Goal: Information Seeking & Learning: Understand process/instructions

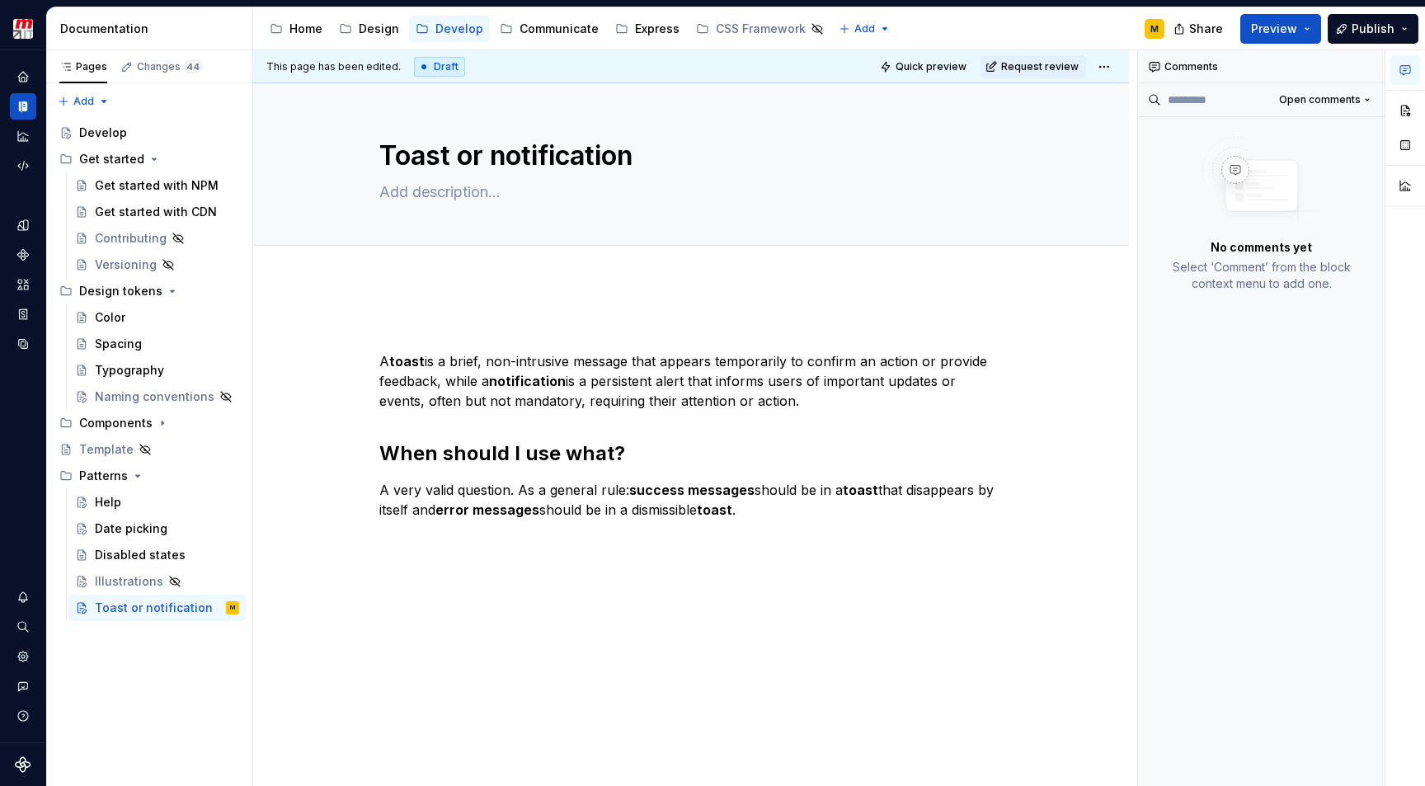
scroll to position [1, 0]
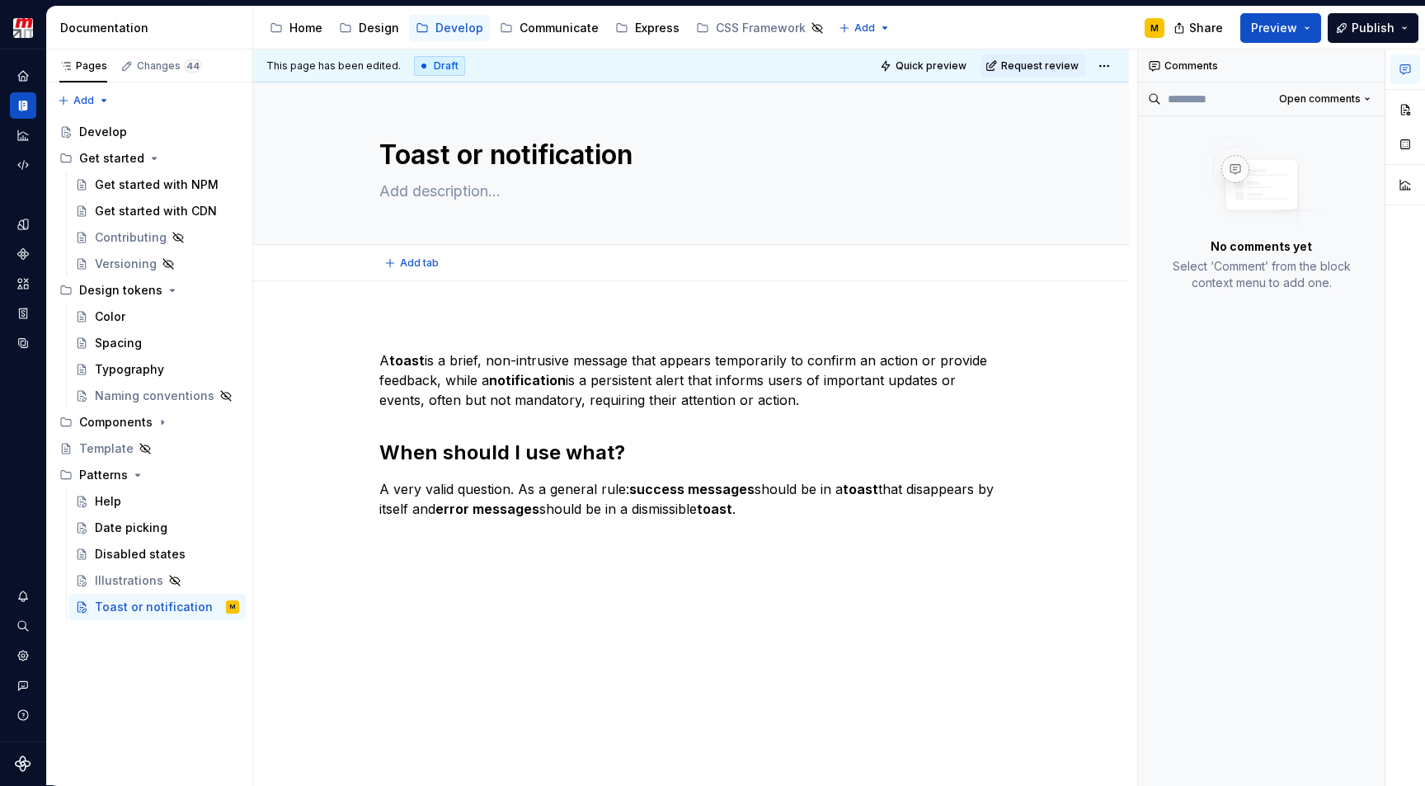
type textarea "*"
click at [632, 493] on strong "success messages" at bounding box center [691, 489] width 125 height 16
drag, startPoint x: 632, startPoint y: 489, endPoint x: 381, endPoint y: 488, distance: 250.8
click at [381, 488] on p "A very valid question. As a general rule: success messages should be in a toast…" at bounding box center [691, 499] width 624 height 40
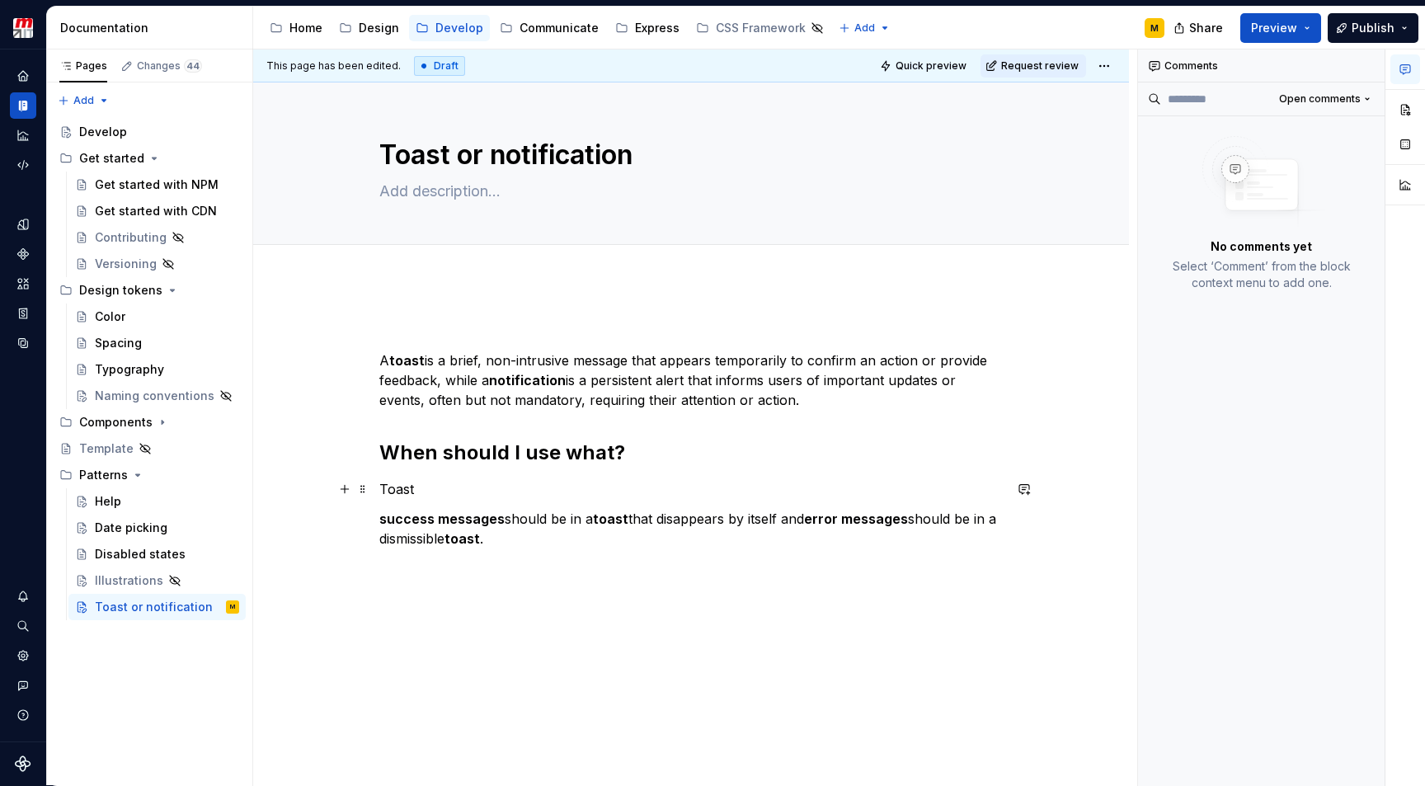
click at [437, 488] on p "Toast" at bounding box center [691, 489] width 624 height 20
click at [382, 519] on strong "success messages" at bounding box center [441, 519] width 125 height 16
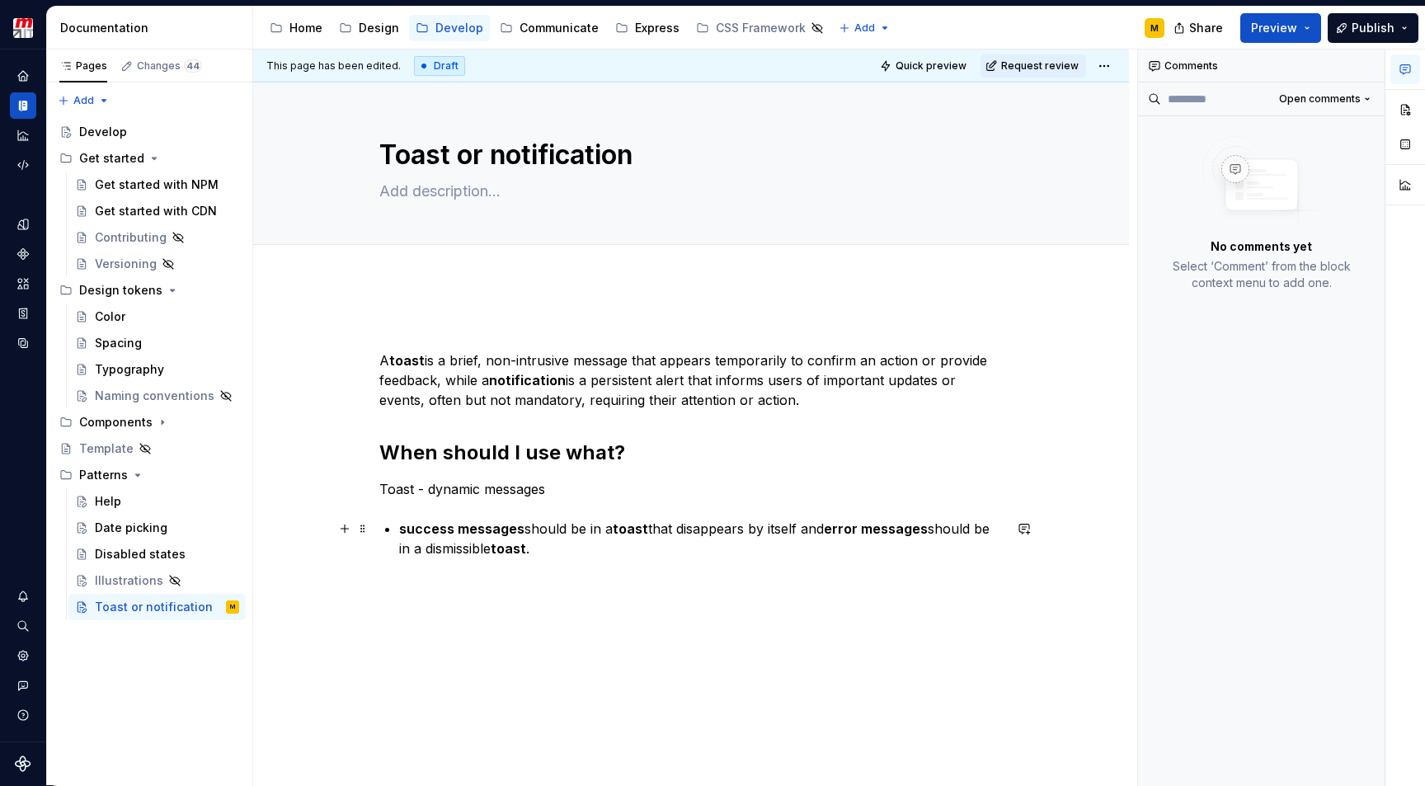
click at [833, 528] on strong "error messages" at bounding box center [876, 529] width 104 height 16
click at [729, 560] on p "error messages should be in a dismissible toast ." at bounding box center [701, 555] width 604 height 20
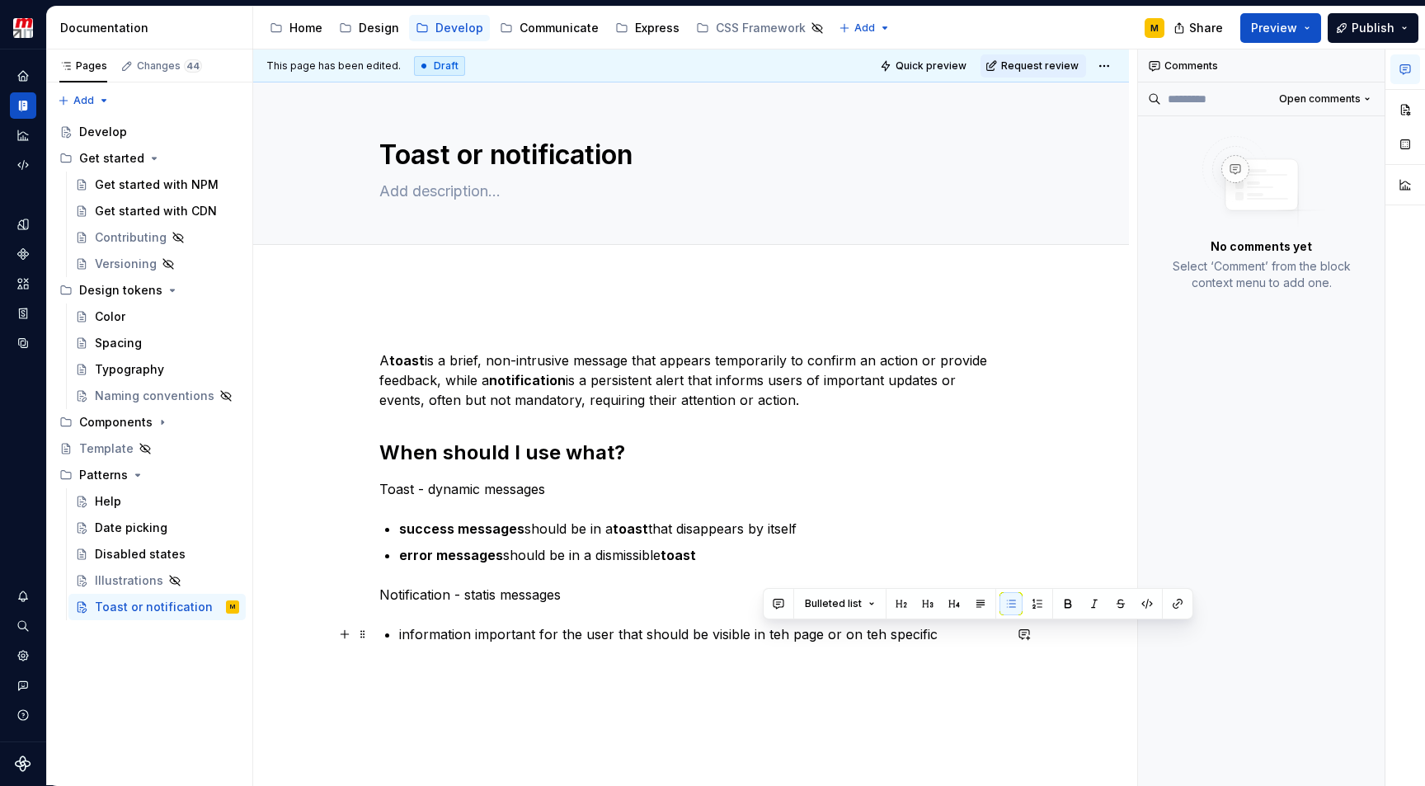
drag, startPoint x: 935, startPoint y: 634, endPoint x: 765, endPoint y: 640, distance: 170.9
click at [765, 639] on p "information important for the user that should be visible in teh page or on teh…" at bounding box center [701, 634] width 604 height 20
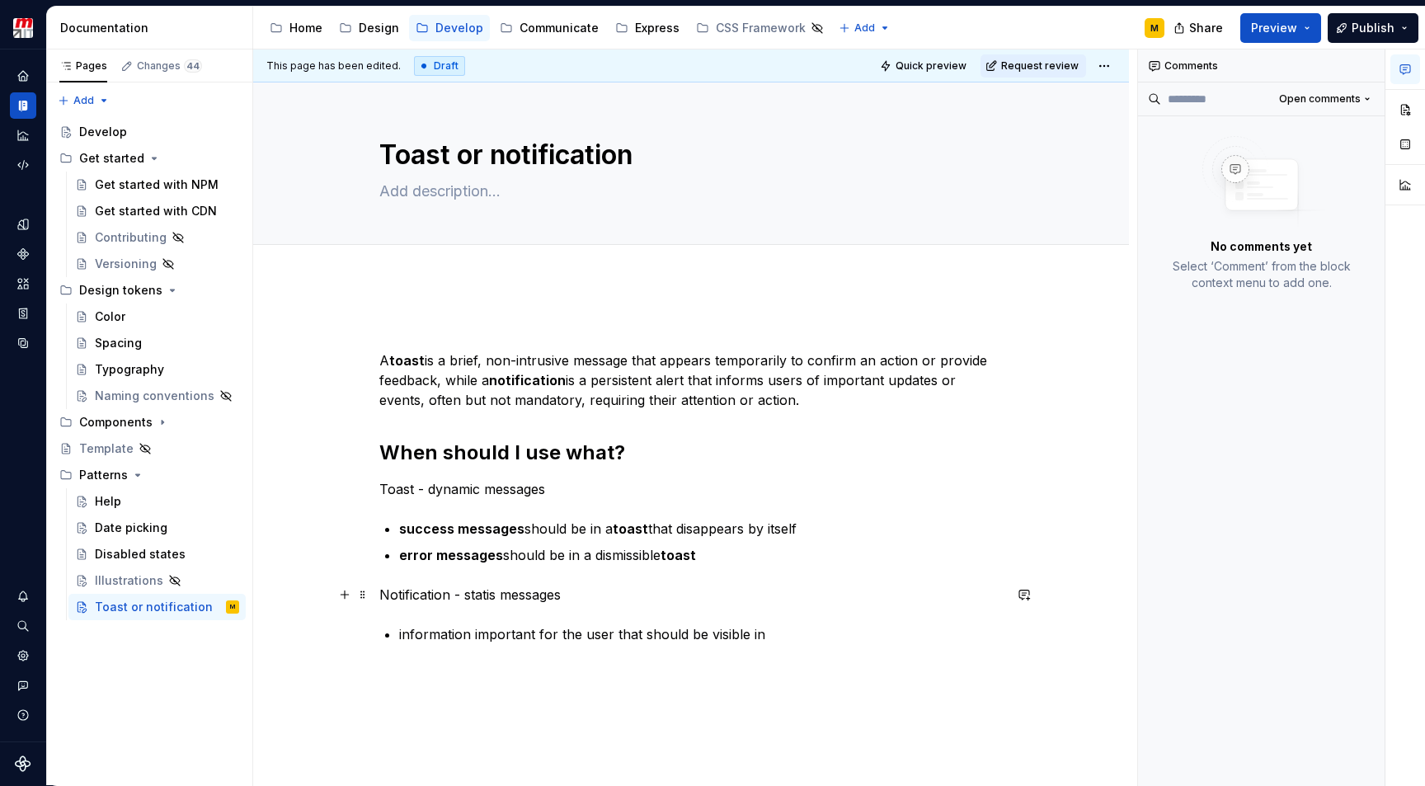
click at [497, 598] on p "Notification - statis messages" at bounding box center [691, 595] width 624 height 20
click at [767, 637] on p "information important for the user that should be visible in" at bounding box center [701, 634] width 604 height 20
drag, startPoint x: 383, startPoint y: 491, endPoint x: 415, endPoint y: 492, distance: 32.2
click at [415, 492] on p "Toast - dynamic messages" at bounding box center [691, 489] width 624 height 20
click at [403, 601] on p "Notification - static messages" at bounding box center [691, 595] width 624 height 20
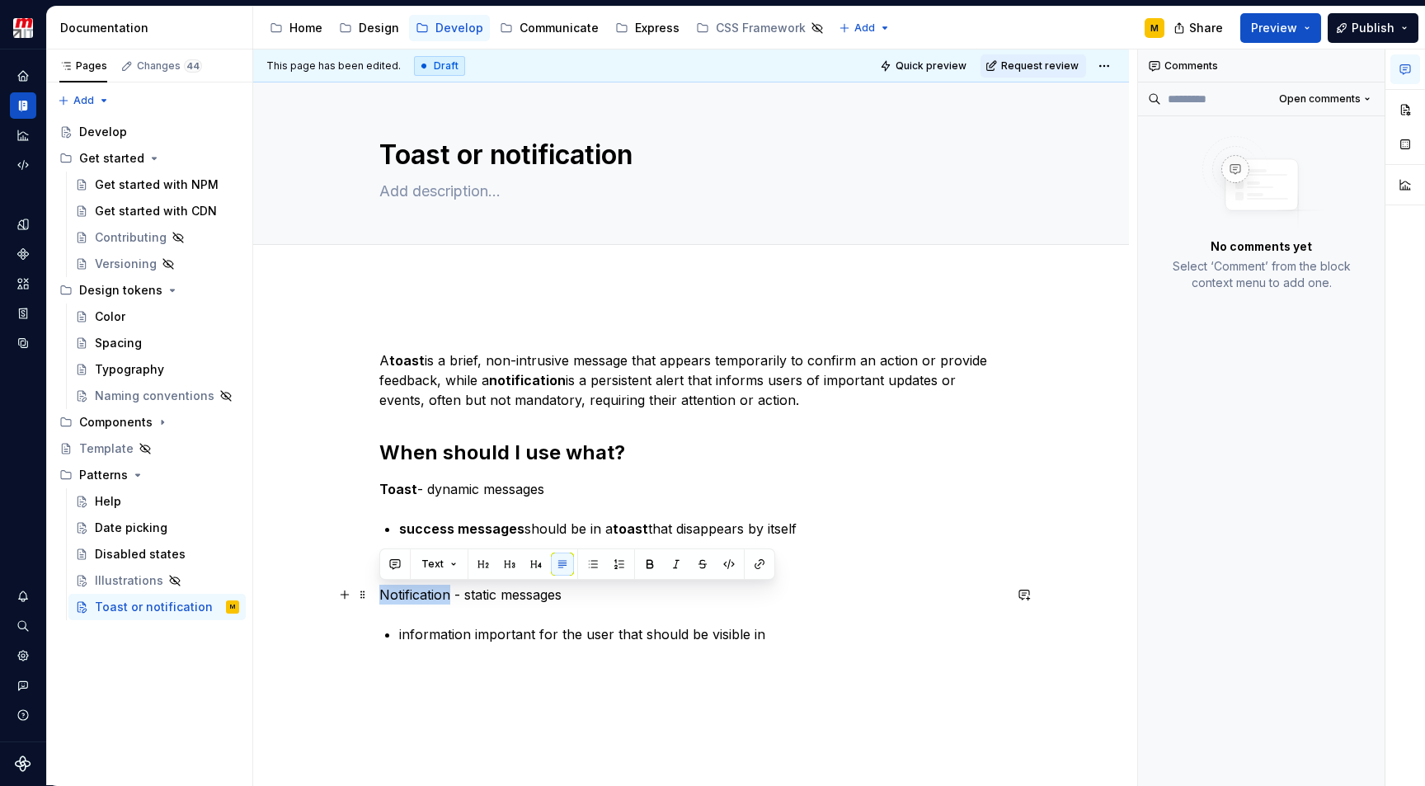
click at [403, 601] on p "Notification - static messages" at bounding box center [691, 595] width 624 height 20
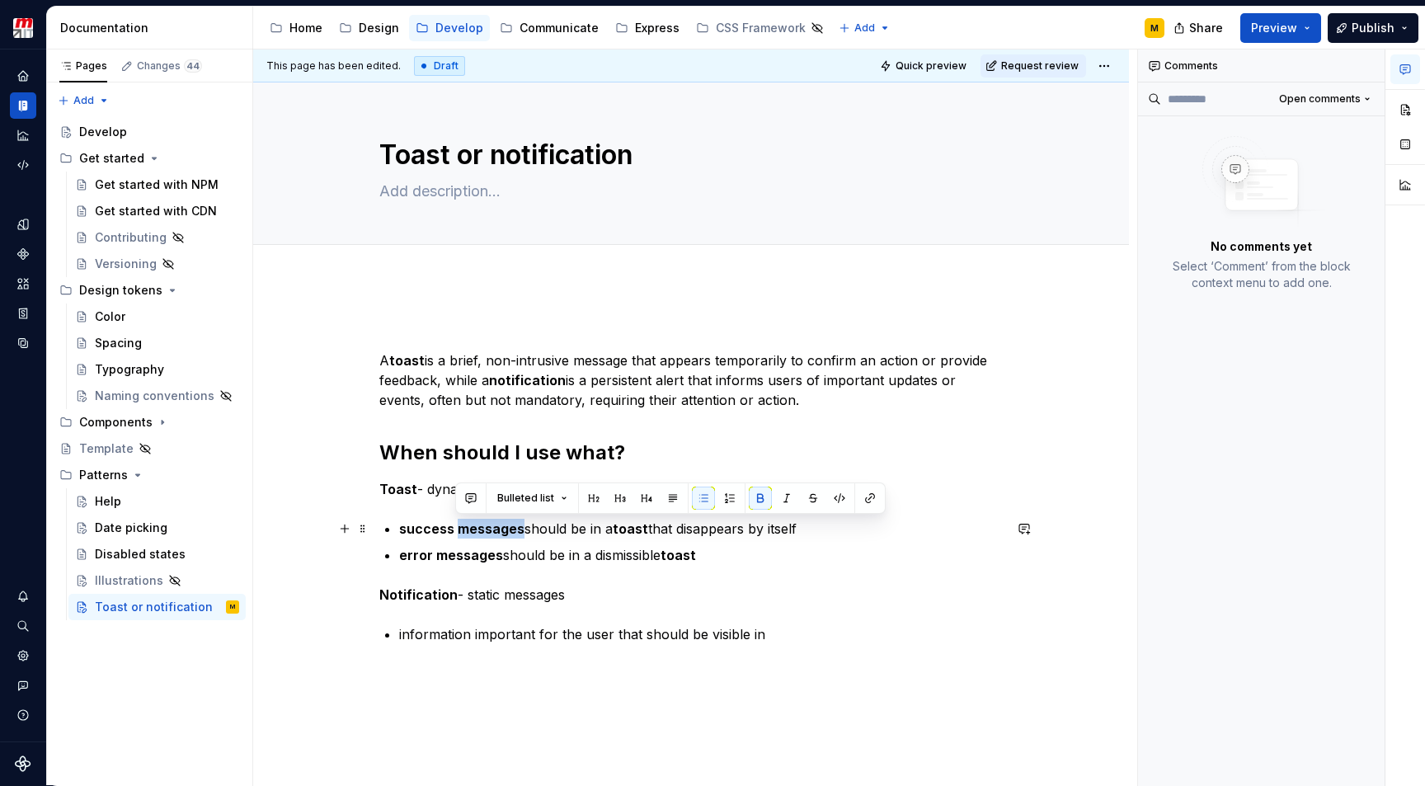
drag, startPoint x: 455, startPoint y: 532, endPoint x: 523, endPoint y: 523, distance: 69.1
click at [523, 523] on p "success messages should be in a toast that disappears by itself" at bounding box center [701, 529] width 604 height 20
click at [629, 532] on strong "toast" at bounding box center [625, 529] width 35 height 16
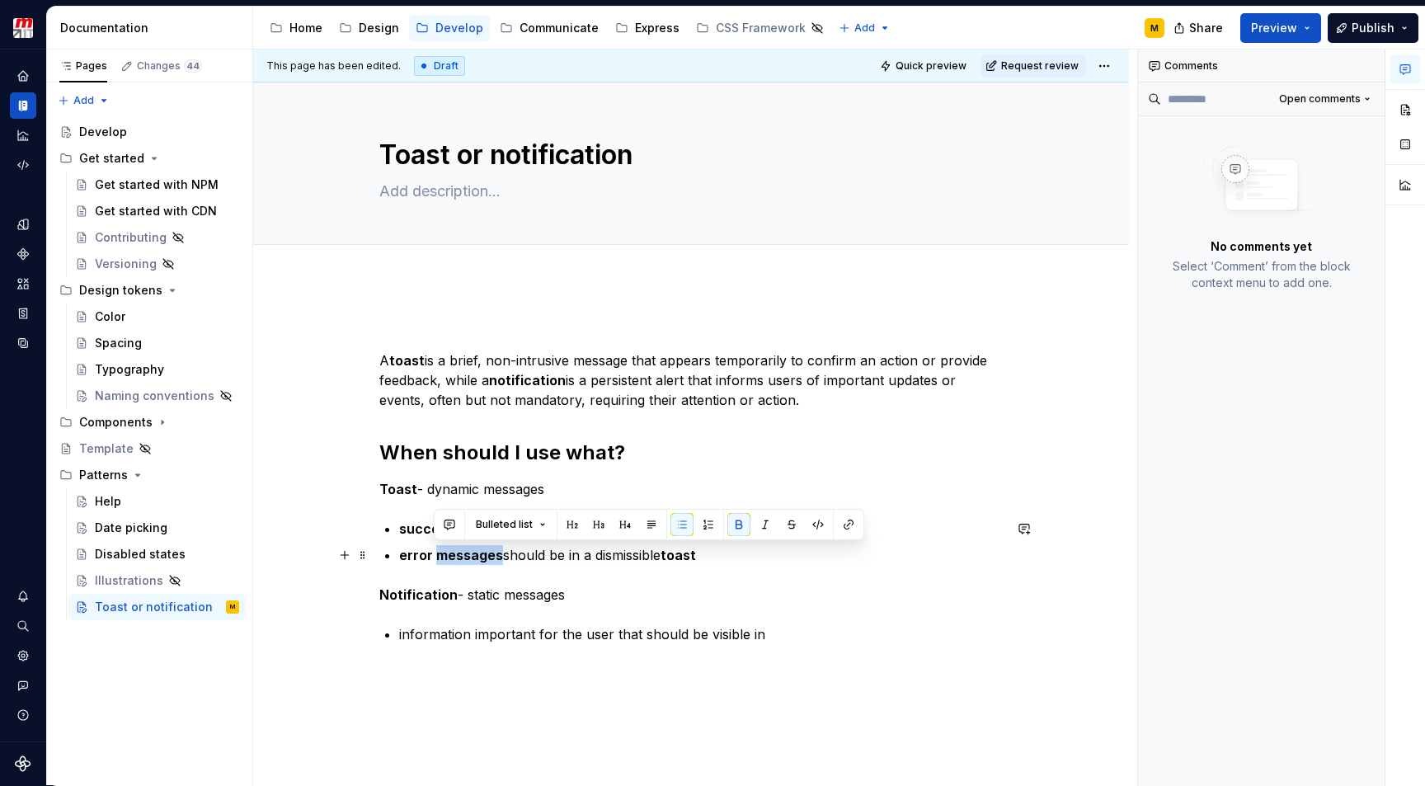
drag, startPoint x: 436, startPoint y: 557, endPoint x: 499, endPoint y: 556, distance: 63.5
click at [499, 556] on p "error messages should be in a dismissible toast" at bounding box center [701, 555] width 604 height 20
click at [691, 560] on strong "toast" at bounding box center [673, 555] width 35 height 16
click at [744, 582] on div "A toast is a brief, non-intrusive message that appears temporarily to confirm a…" at bounding box center [691, 482] width 624 height 323
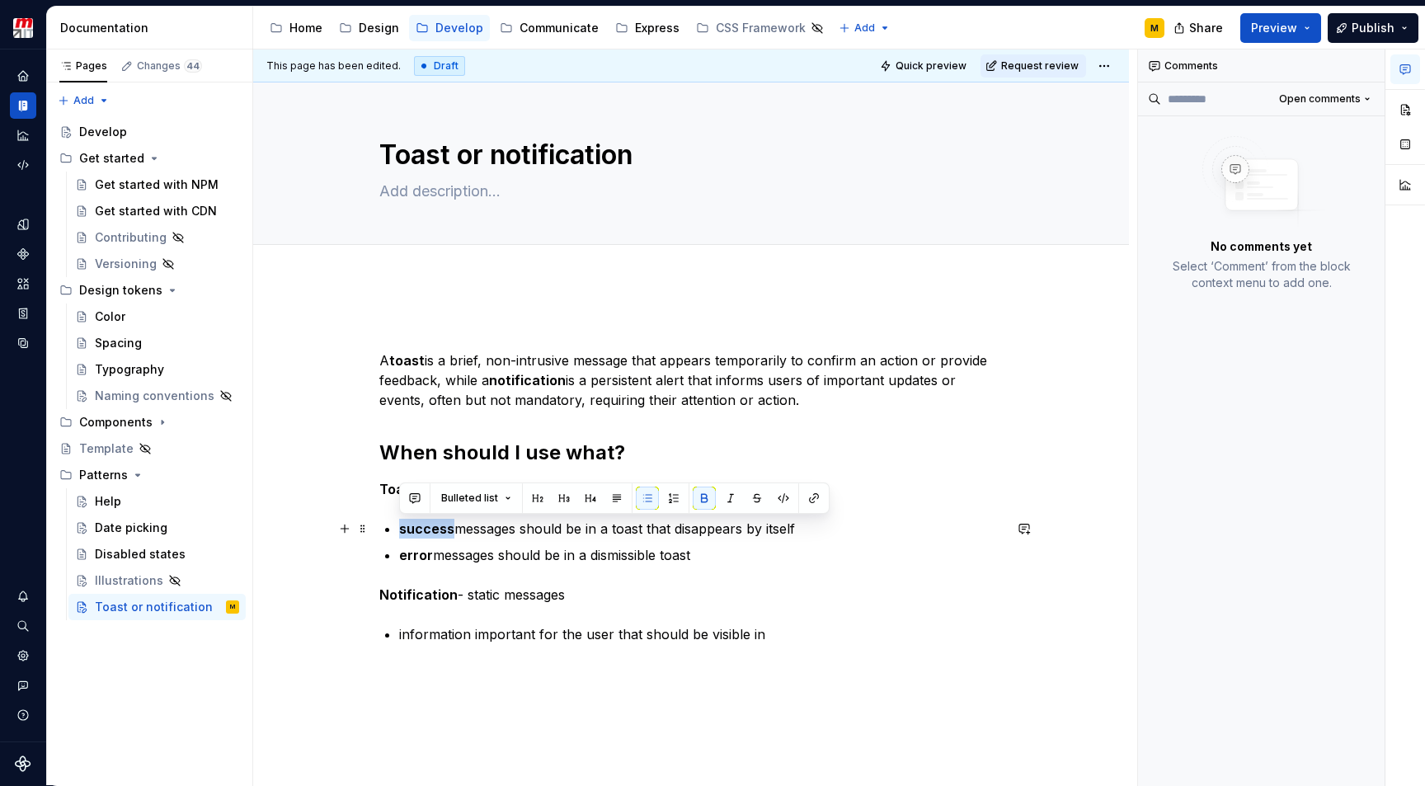
drag, startPoint x: 452, startPoint y: 530, endPoint x: 400, endPoint y: 536, distance: 52.4
click at [400, 536] on strong "success" at bounding box center [426, 529] width 55 height 16
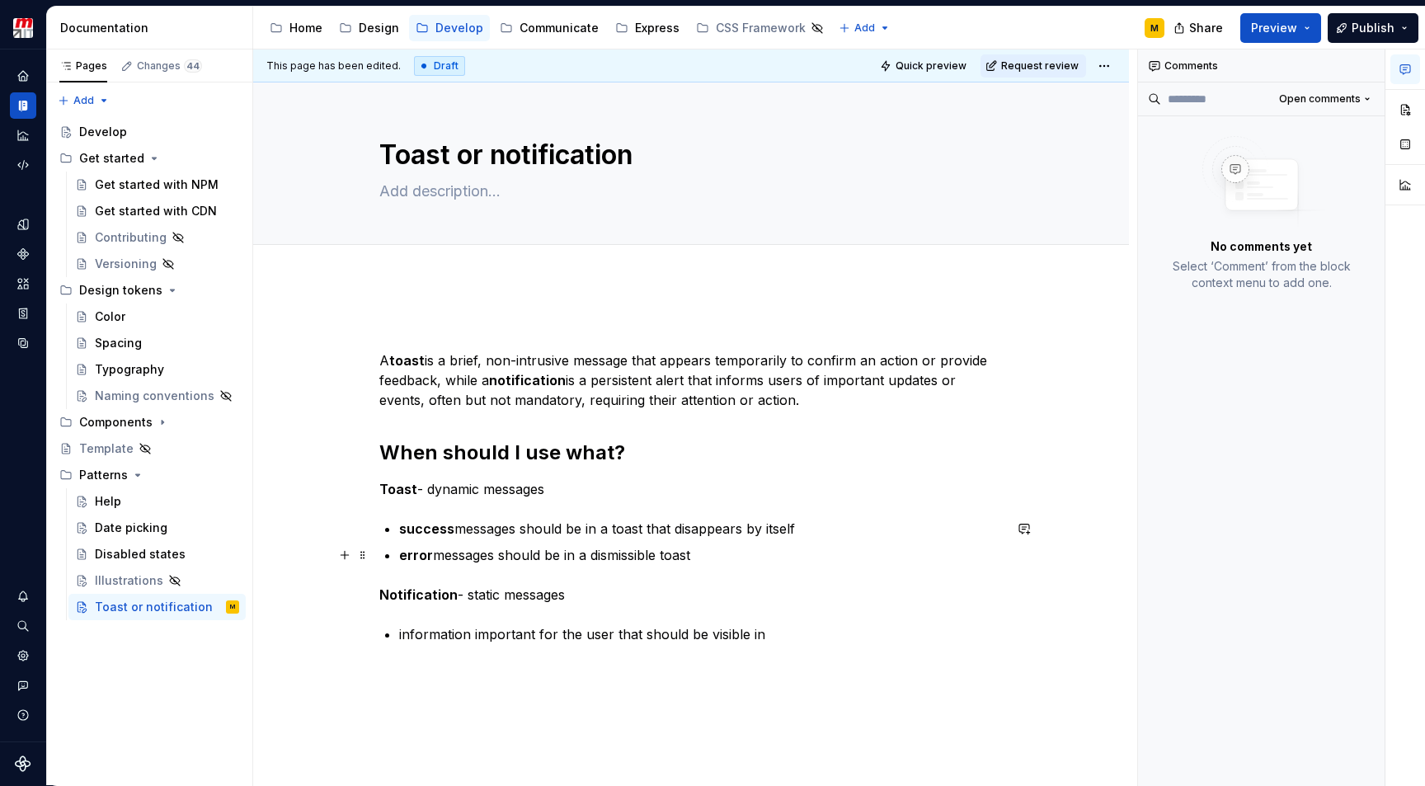
click at [435, 555] on p "error messages should be in a dismissible toast" at bounding box center [701, 555] width 604 height 20
click at [519, 531] on p "success messages should be in a toast that disappears by itself" at bounding box center [701, 529] width 604 height 20
click at [499, 555] on p "error messages should be in a dismissible toast" at bounding box center [701, 555] width 604 height 20
click at [701, 557] on p "error message should be in a dismissible toast" at bounding box center [701, 555] width 604 height 20
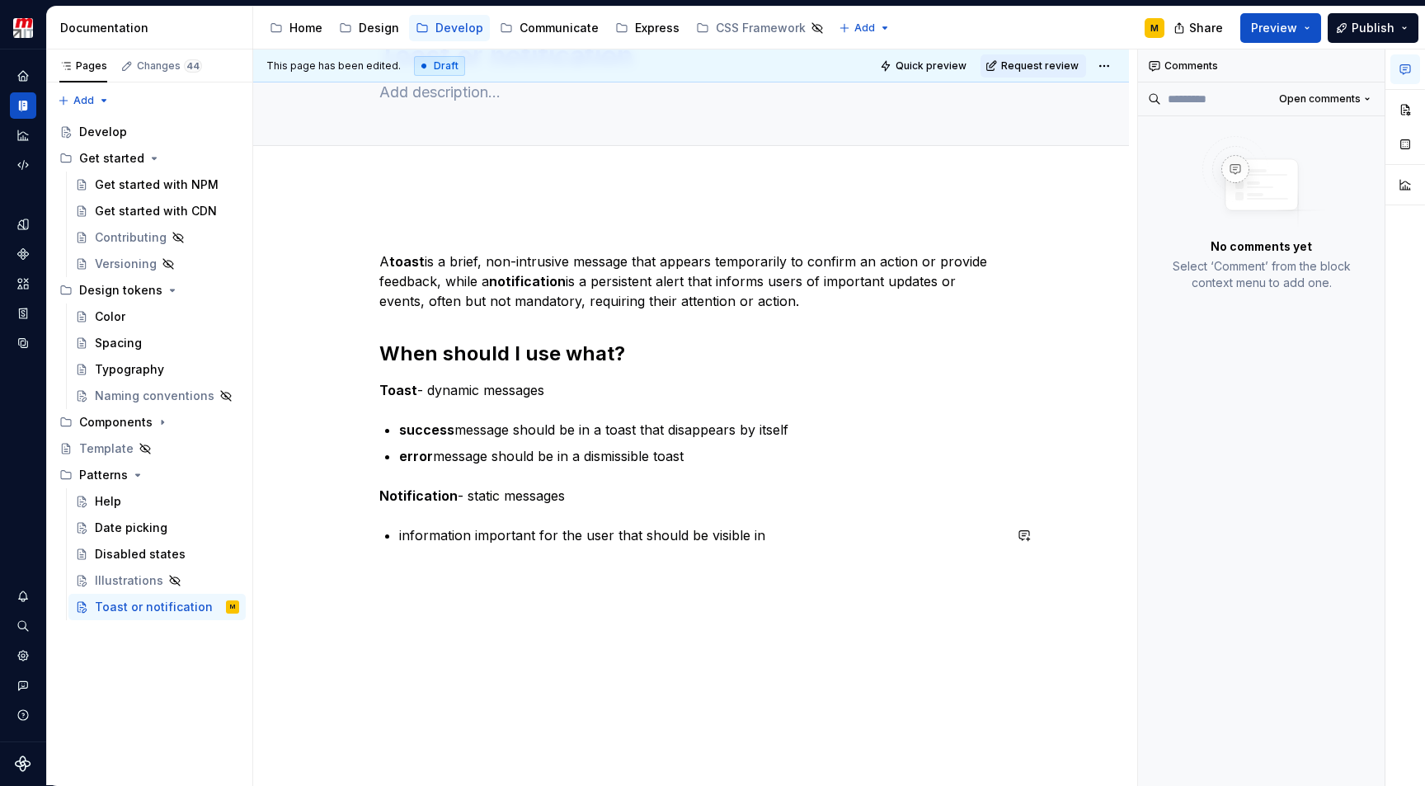
scroll to position [114, 0]
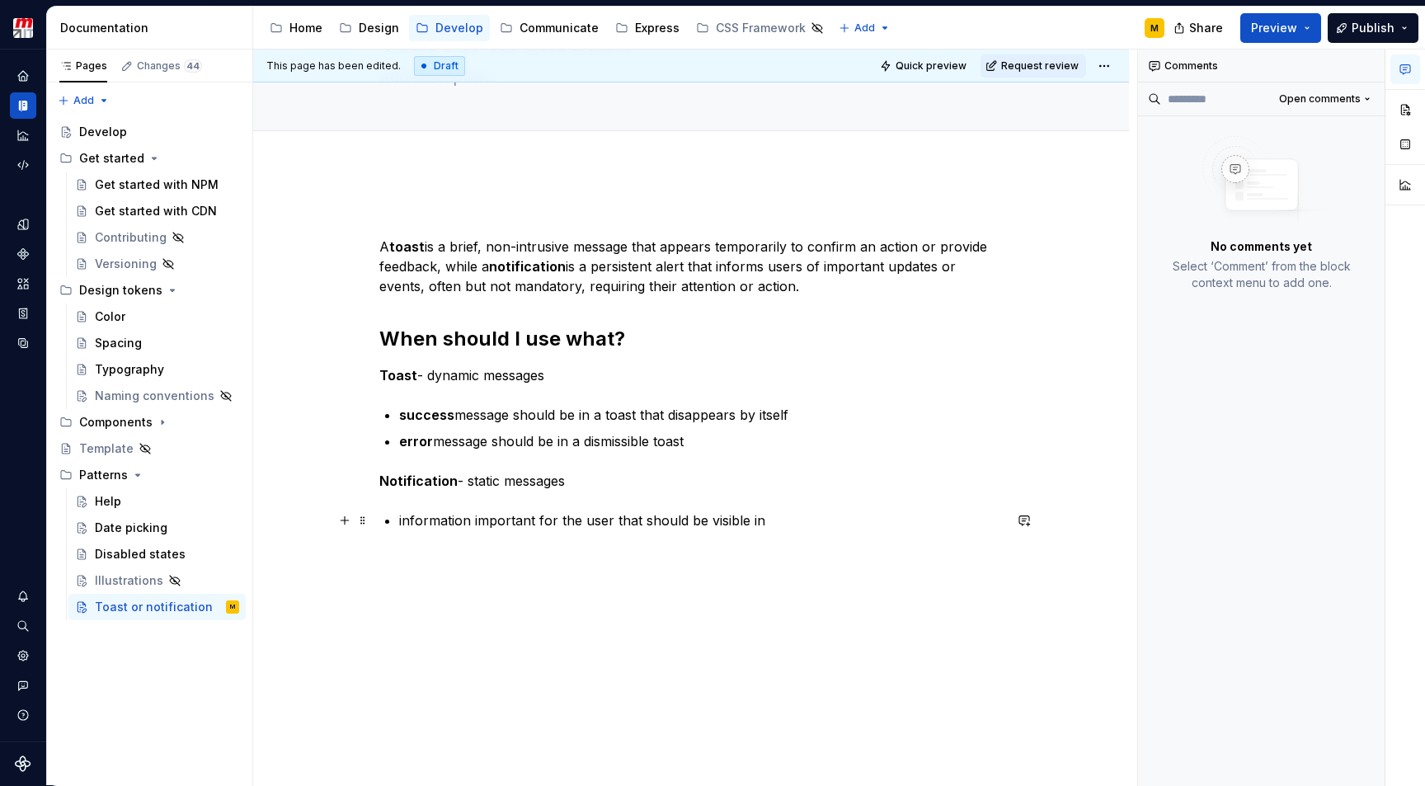
click at [764, 525] on p "information important for the user that should be visible in" at bounding box center [701, 521] width 604 height 20
click at [437, 542] on p "information important for the user that should be visible on teh page or on the…" at bounding box center [701, 531] width 604 height 40
click at [787, 523] on p "information important for the user that should be visible on teh page or on the…" at bounding box center [701, 531] width 604 height 40
click at [613, 542] on p "information important for the user that should be visible on the page or on the…" at bounding box center [701, 531] width 604 height 40
click at [134, 553] on div "Disabled states" at bounding box center [140, 554] width 91 height 16
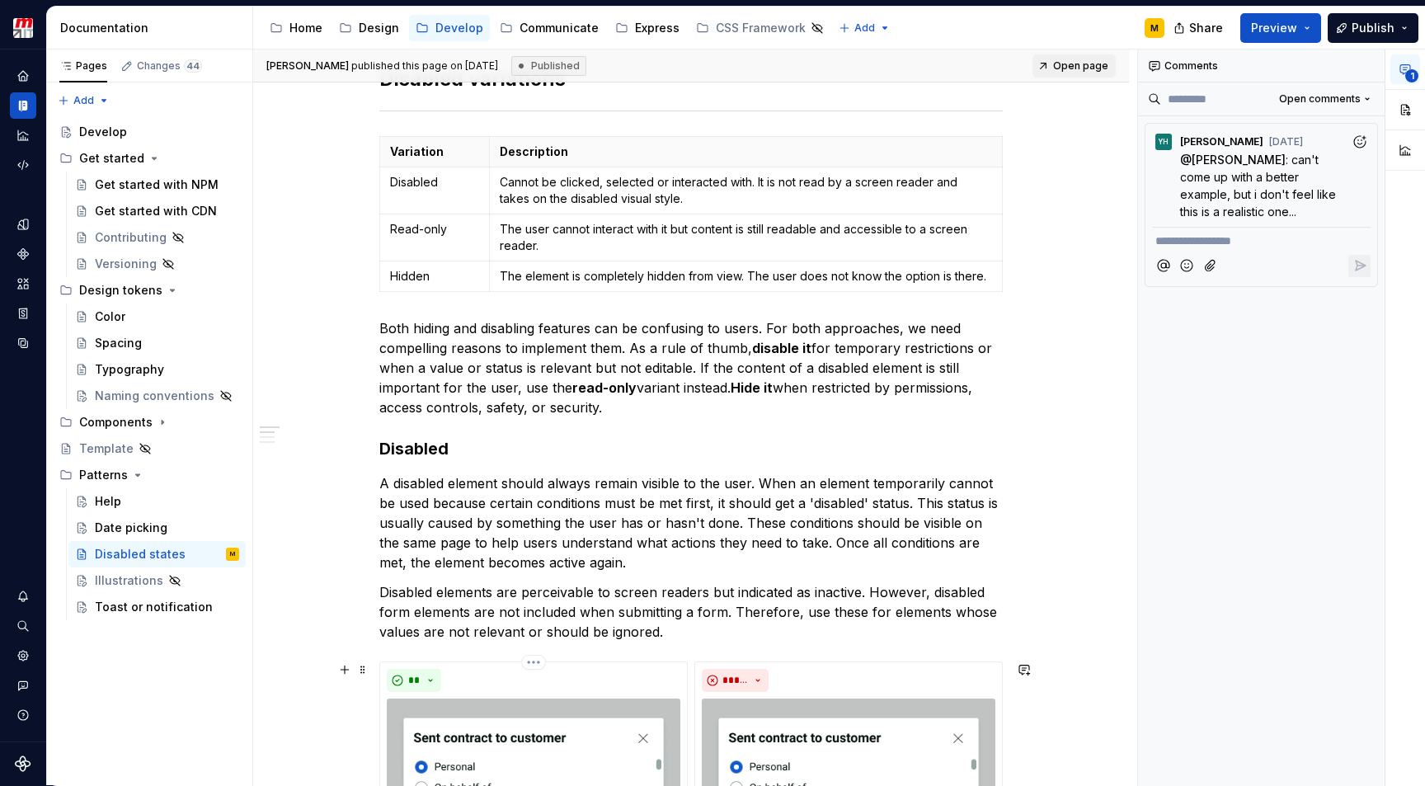
scroll to position [101, 0]
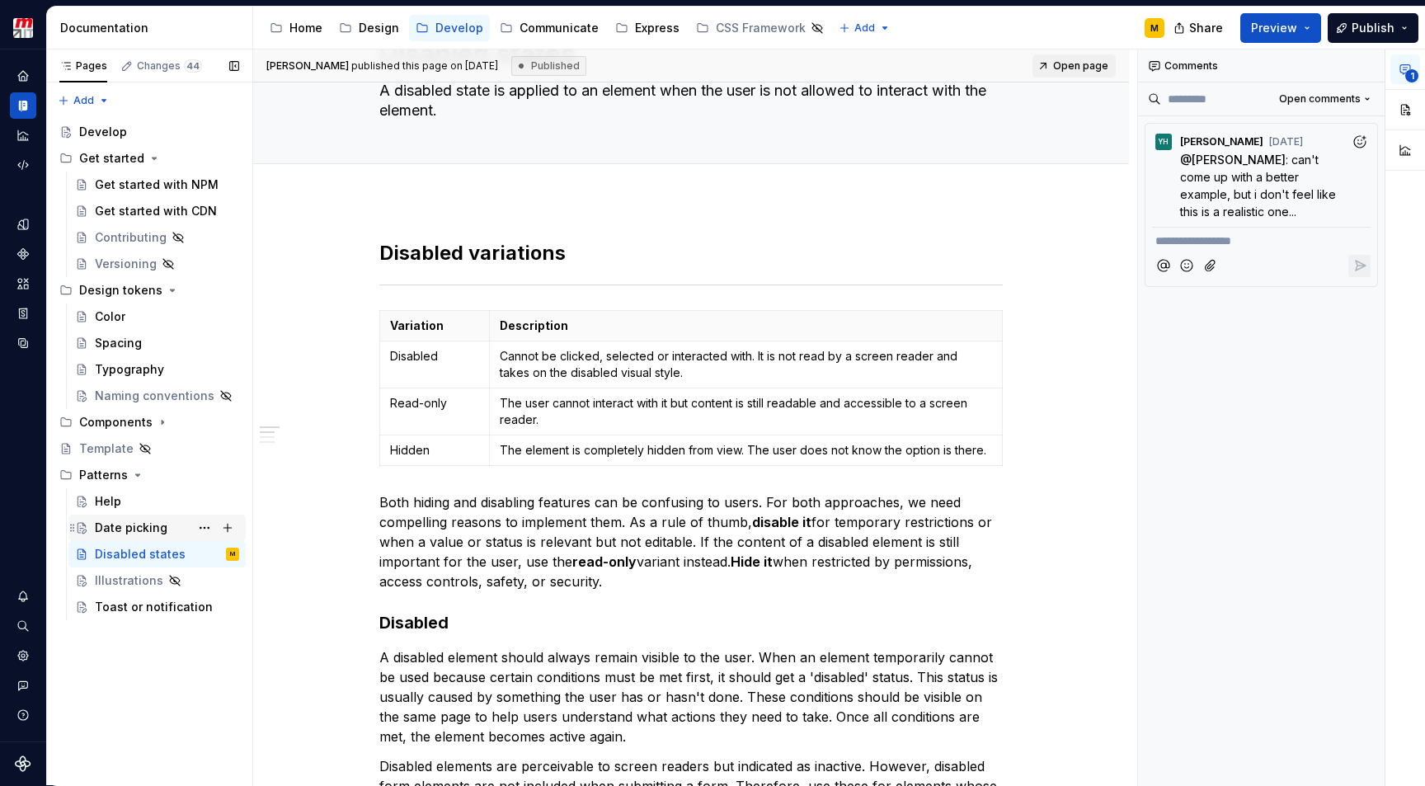
click at [125, 528] on div "Date picking" at bounding box center [131, 528] width 73 height 16
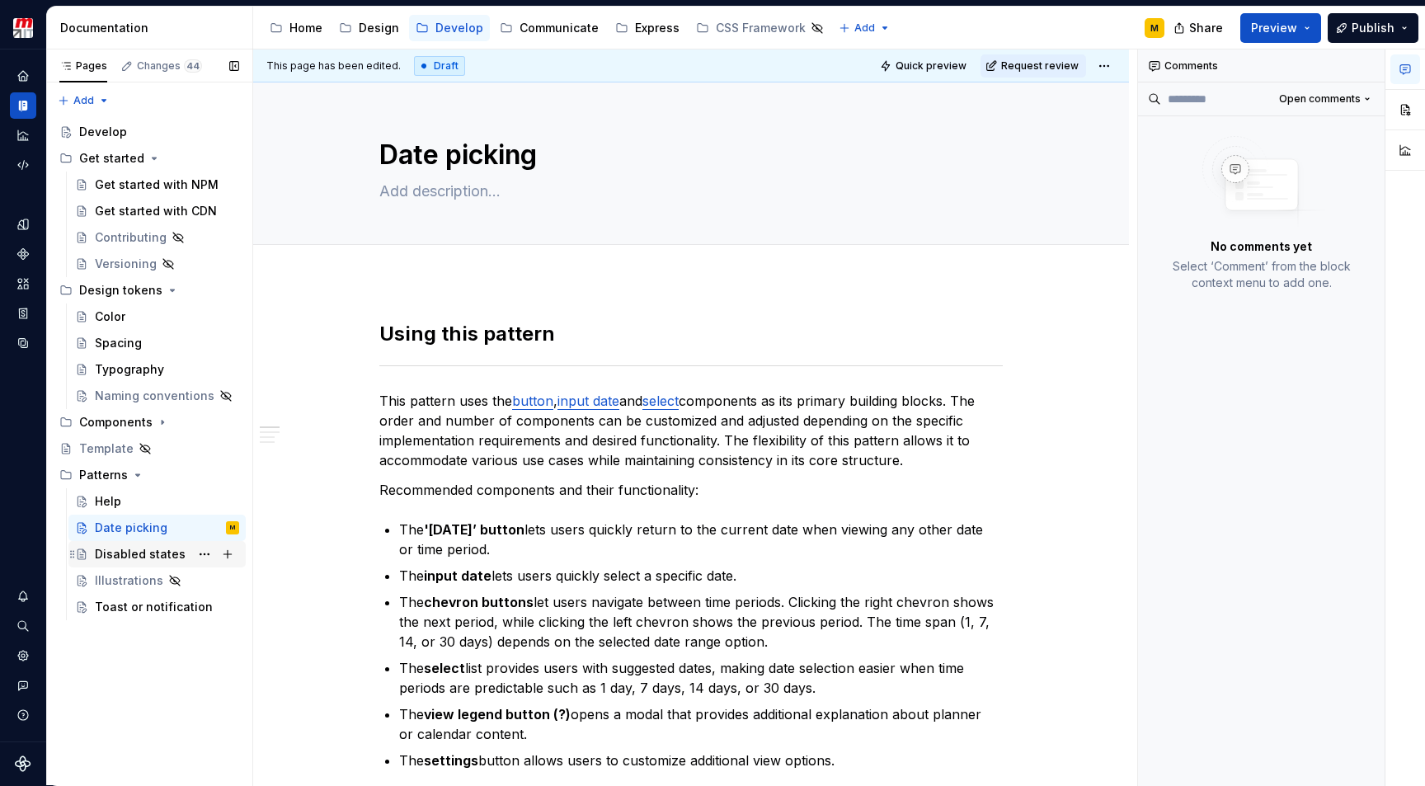
click at [129, 554] on div "Disabled states" at bounding box center [140, 554] width 91 height 16
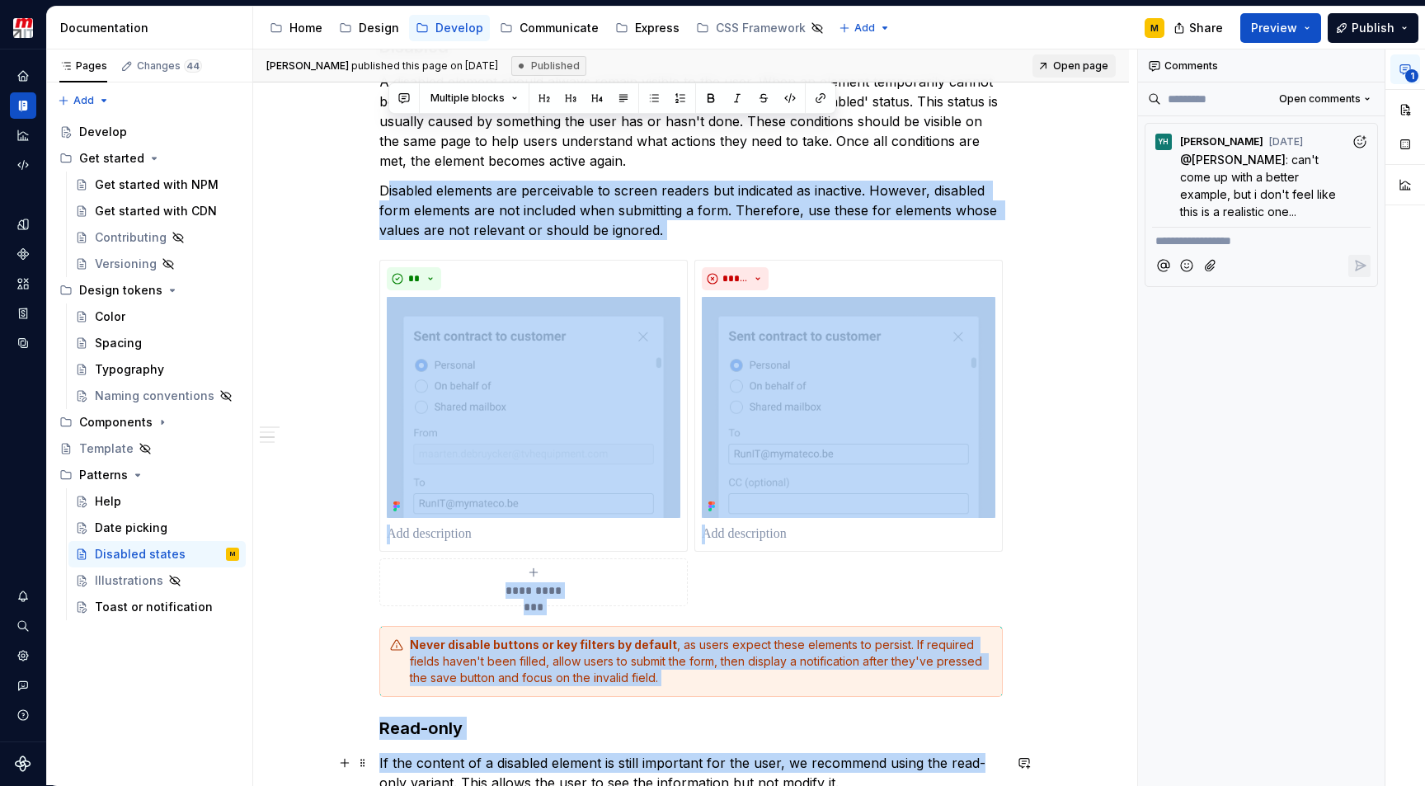
scroll to position [822, 0]
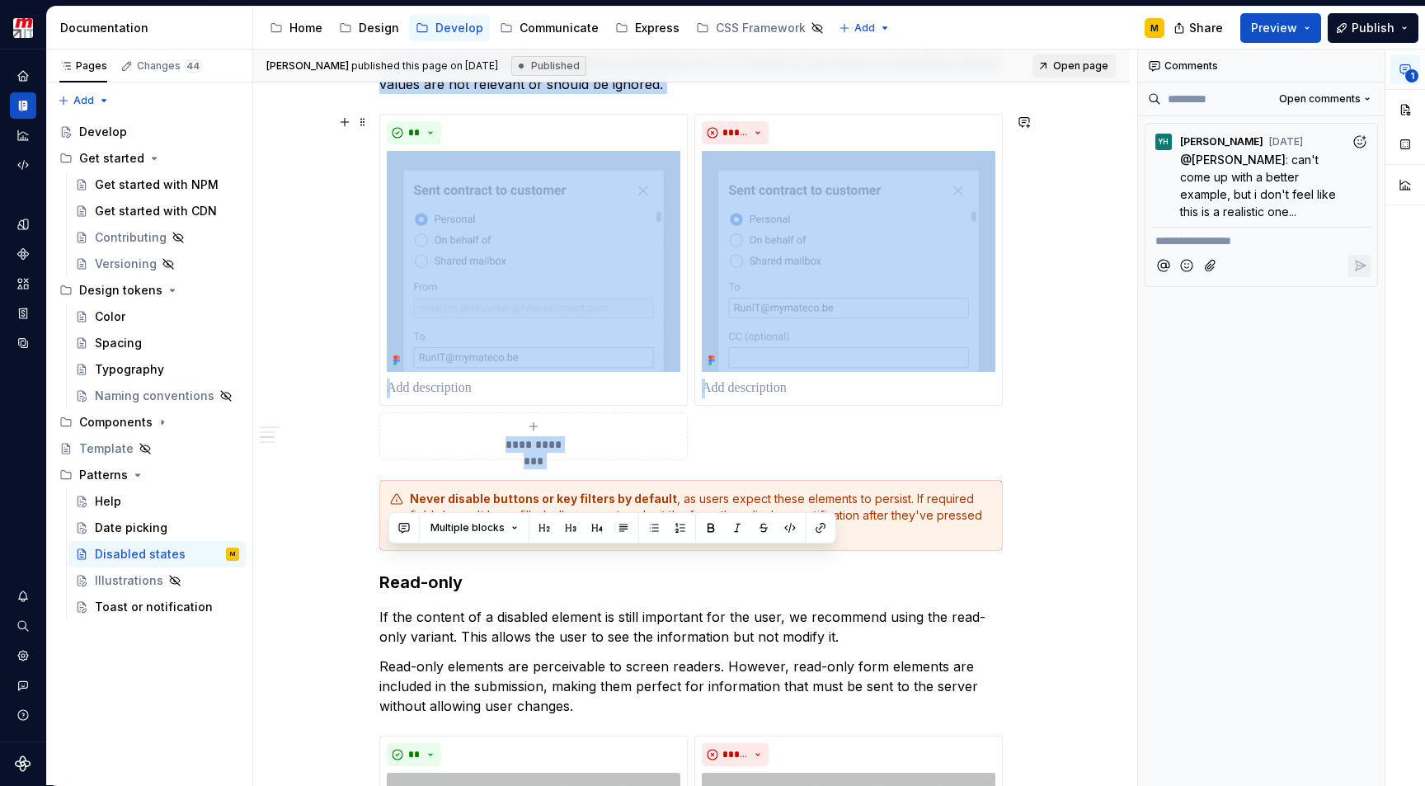
drag, startPoint x: 411, startPoint y: 426, endPoint x: 1046, endPoint y: 420, distance: 635.2
click at [1046, 420] on div "**********" at bounding box center [691, 731] width 876 height 2504
copy div "**********"
click at [112, 609] on div "Toast or notification" at bounding box center [142, 607] width 95 height 16
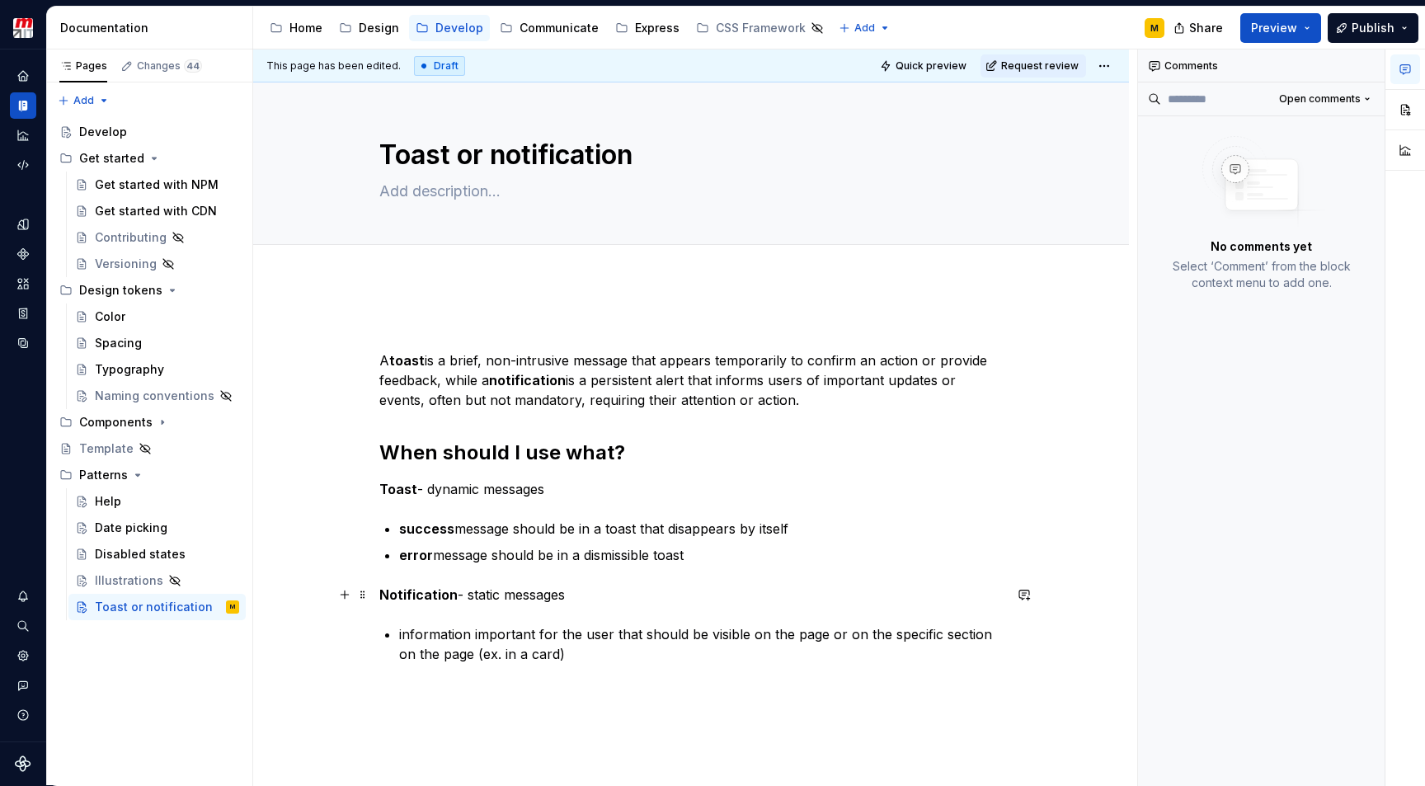
scroll to position [134, 0]
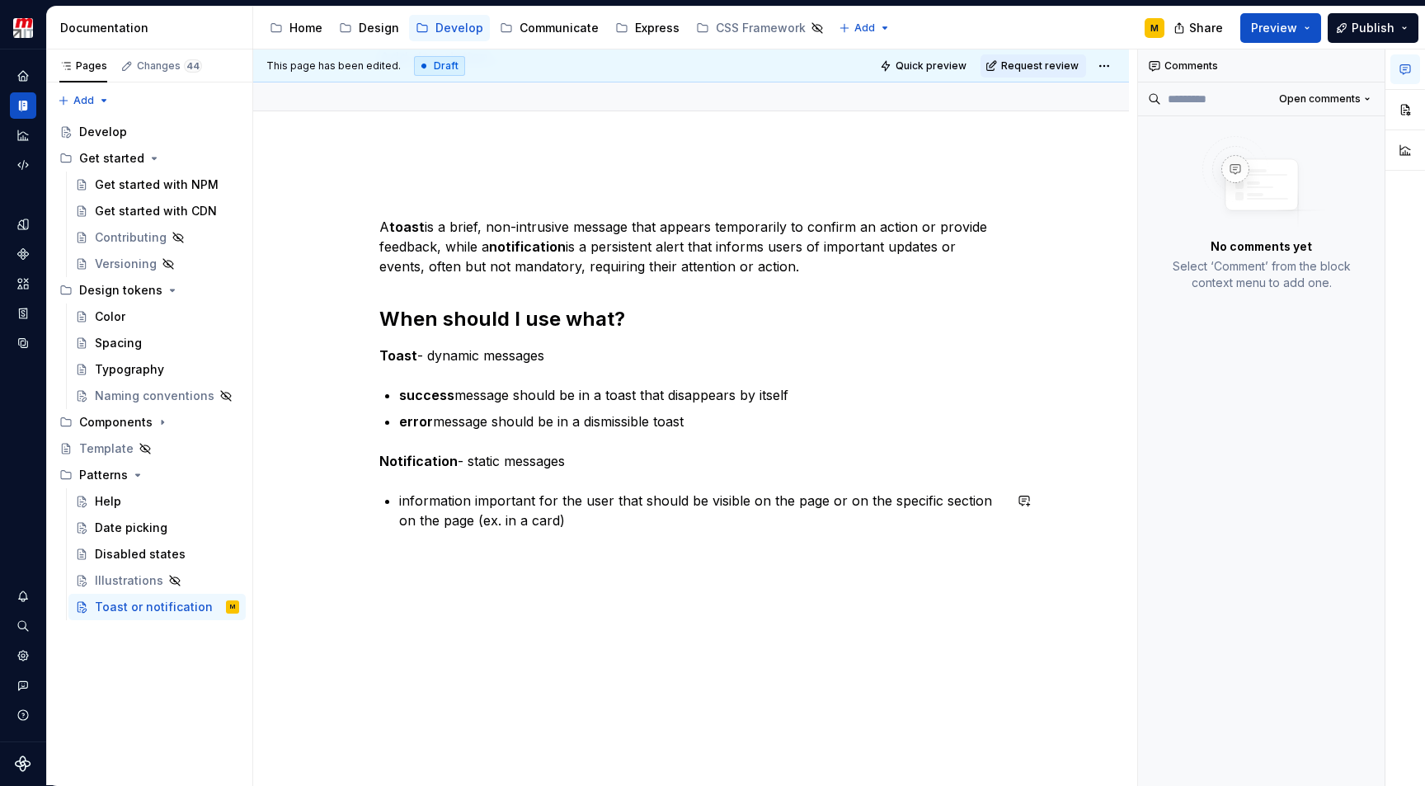
type textarea "*"
click at [415, 558] on div "A toast is a brief, non-intrusive message that appears temporarily to confirm a…" at bounding box center [691, 467] width 876 height 638
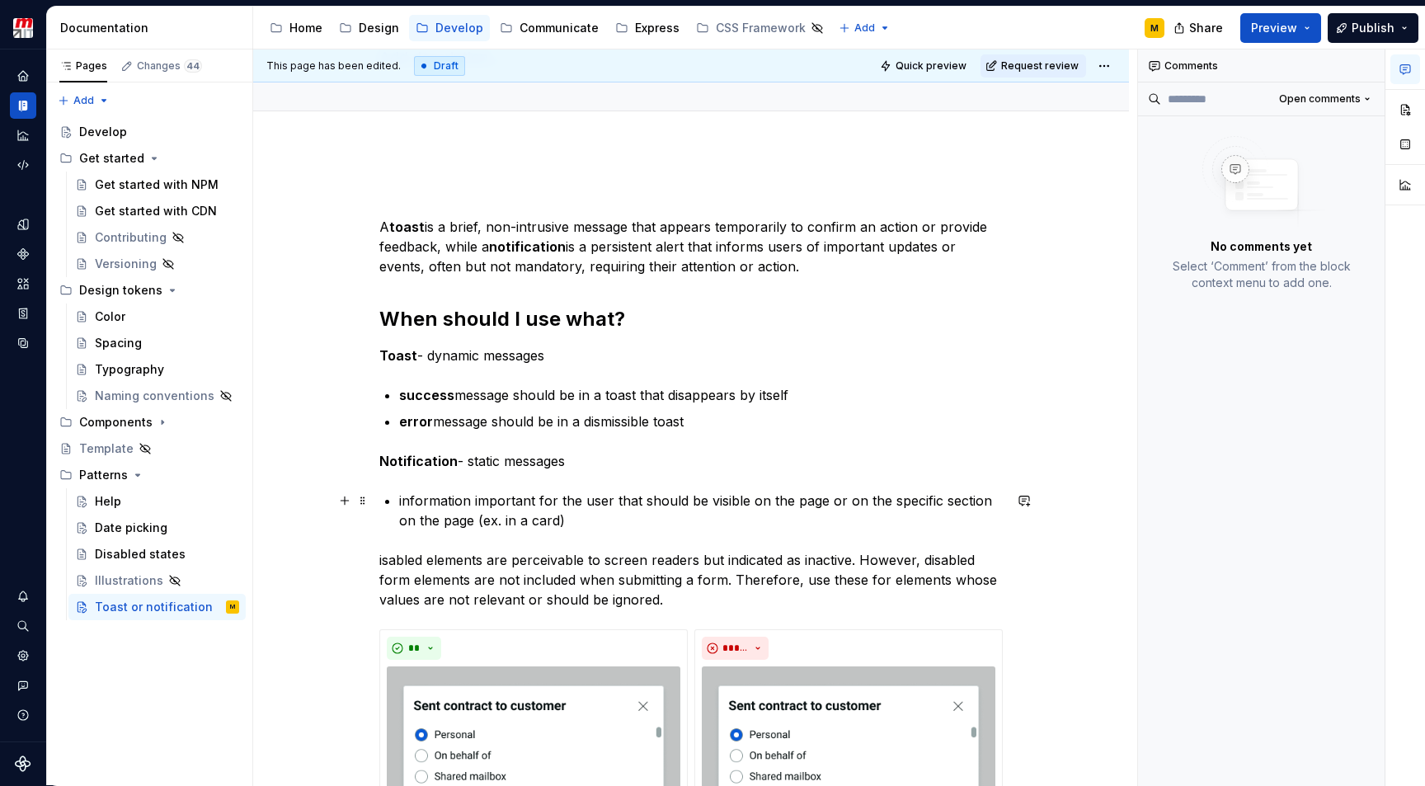
click at [574, 525] on p "information important for the user that should be visible on the page or on the…" at bounding box center [701, 511] width 604 height 40
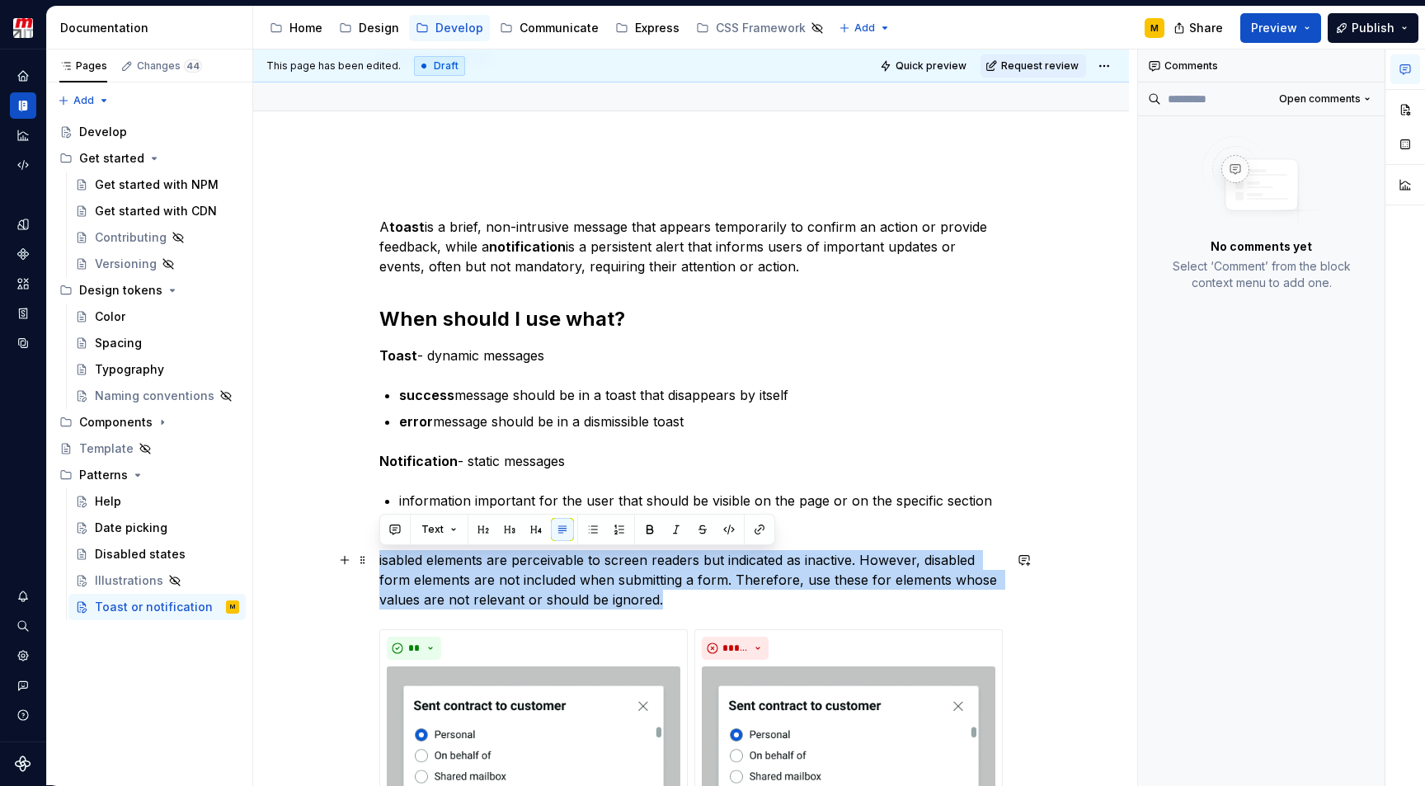
drag, startPoint x: 661, startPoint y: 602, endPoint x: 379, endPoint y: 563, distance: 284.9
click at [379, 563] on div "**********" at bounding box center [691, 719] width 876 height 1142
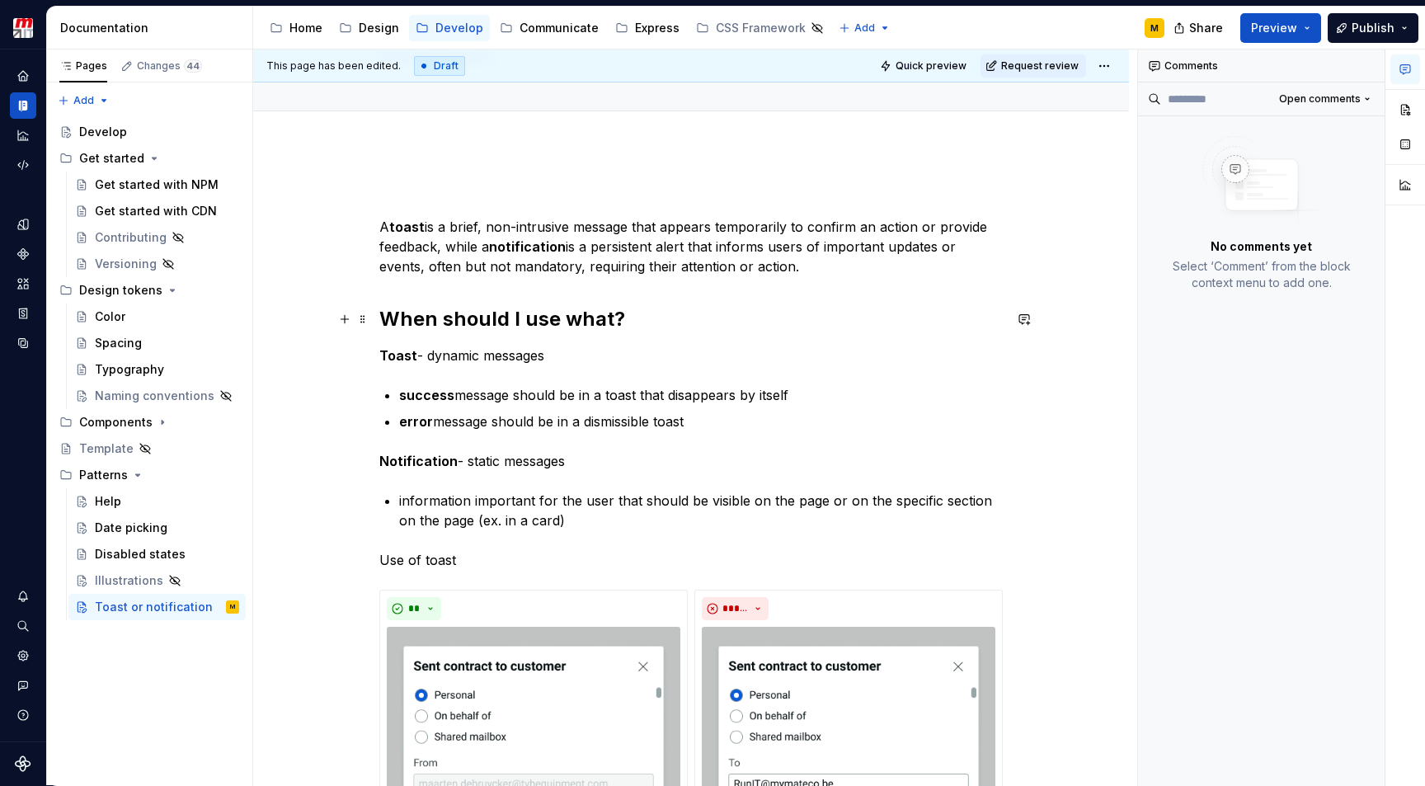
click at [408, 325] on h2 "When should I use what?" at bounding box center [691, 319] width 624 height 26
drag, startPoint x: 412, startPoint y: 321, endPoint x: 497, endPoint y: 322, distance: 85.0
click at [497, 322] on h2 "When should I use what?" at bounding box center [691, 319] width 624 height 26
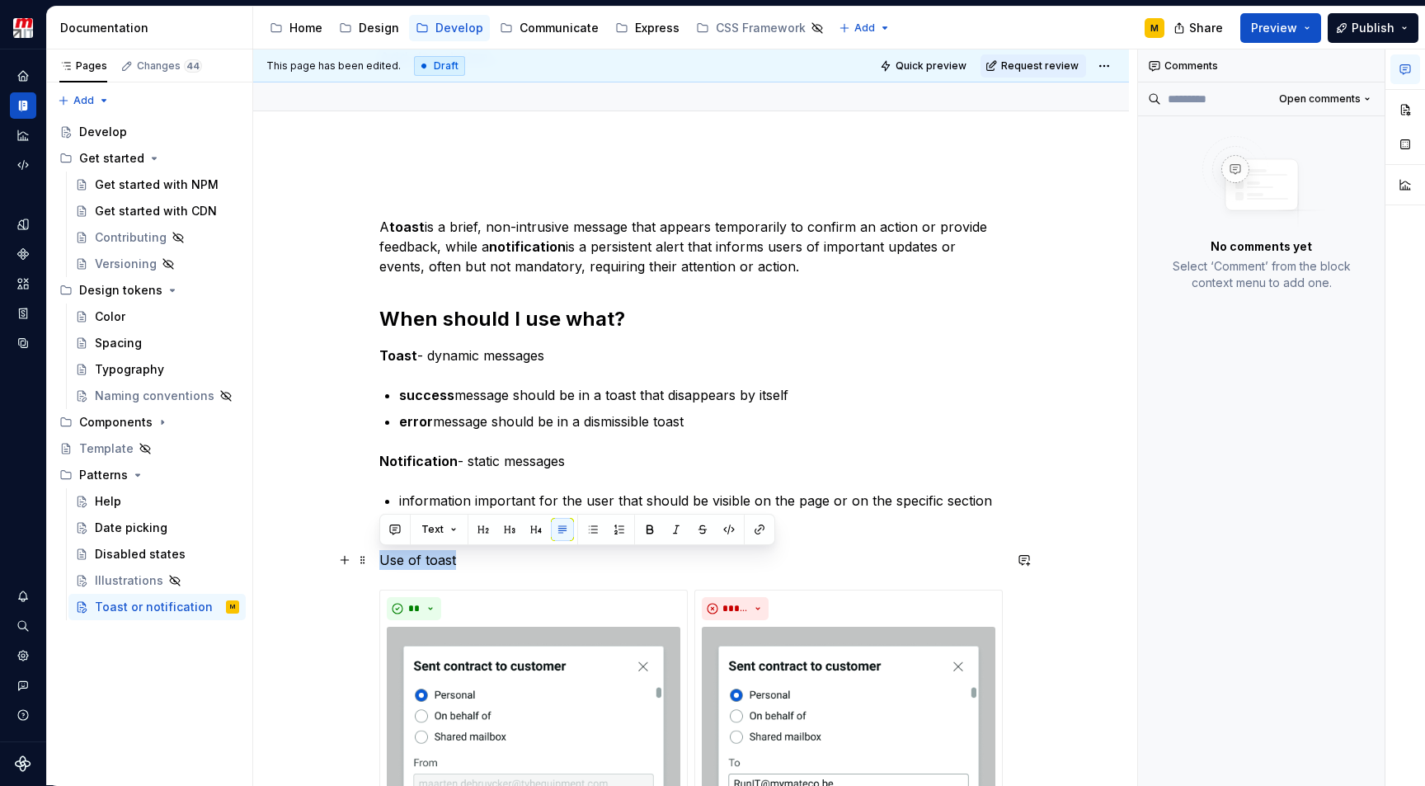
drag, startPoint x: 380, startPoint y: 564, endPoint x: 483, endPoint y: 561, distance: 102.3
click at [483, 561] on p "Use of toast" at bounding box center [691, 560] width 624 height 20
click at [507, 528] on button "button" at bounding box center [509, 529] width 23 height 23
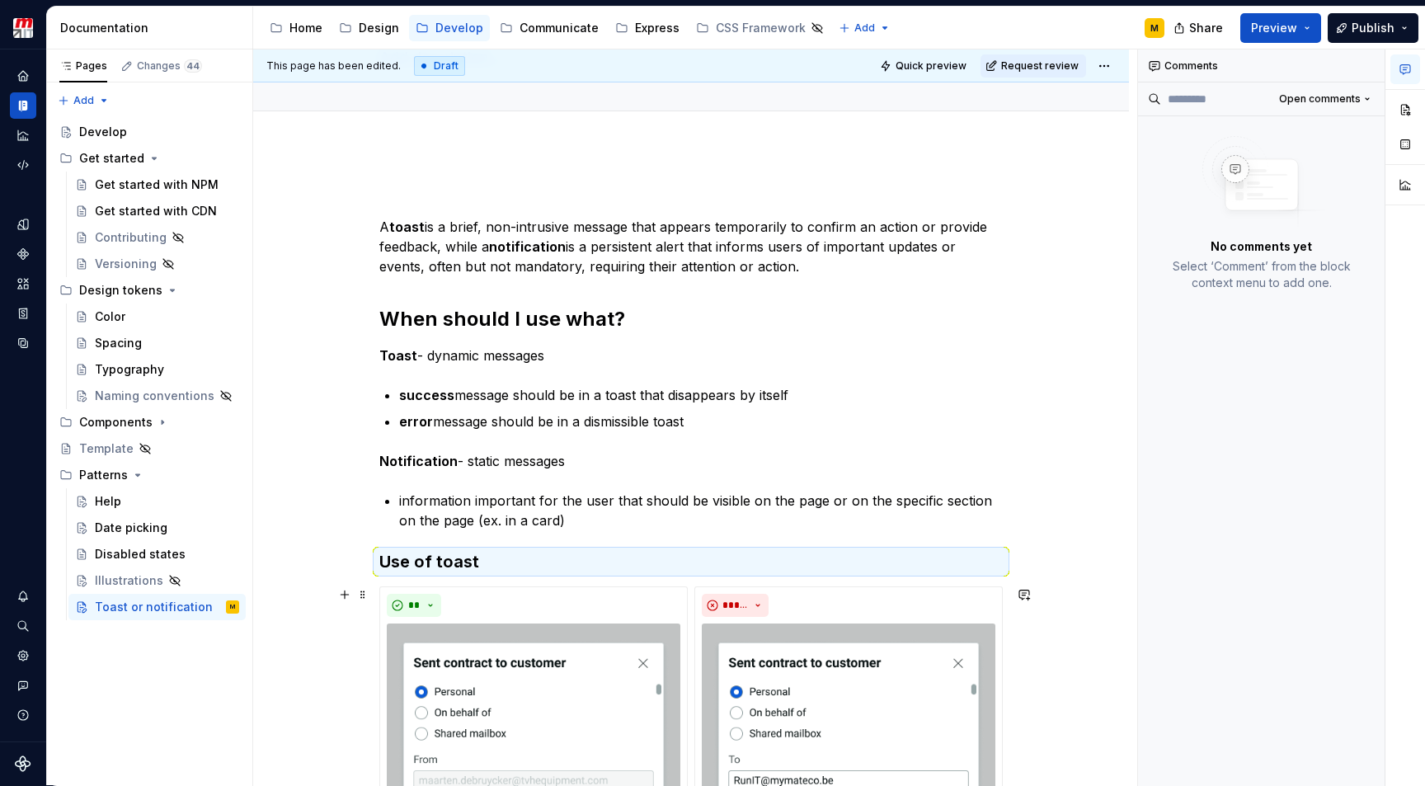
click at [337, 660] on div "**********" at bounding box center [691, 697] width 876 height 1099
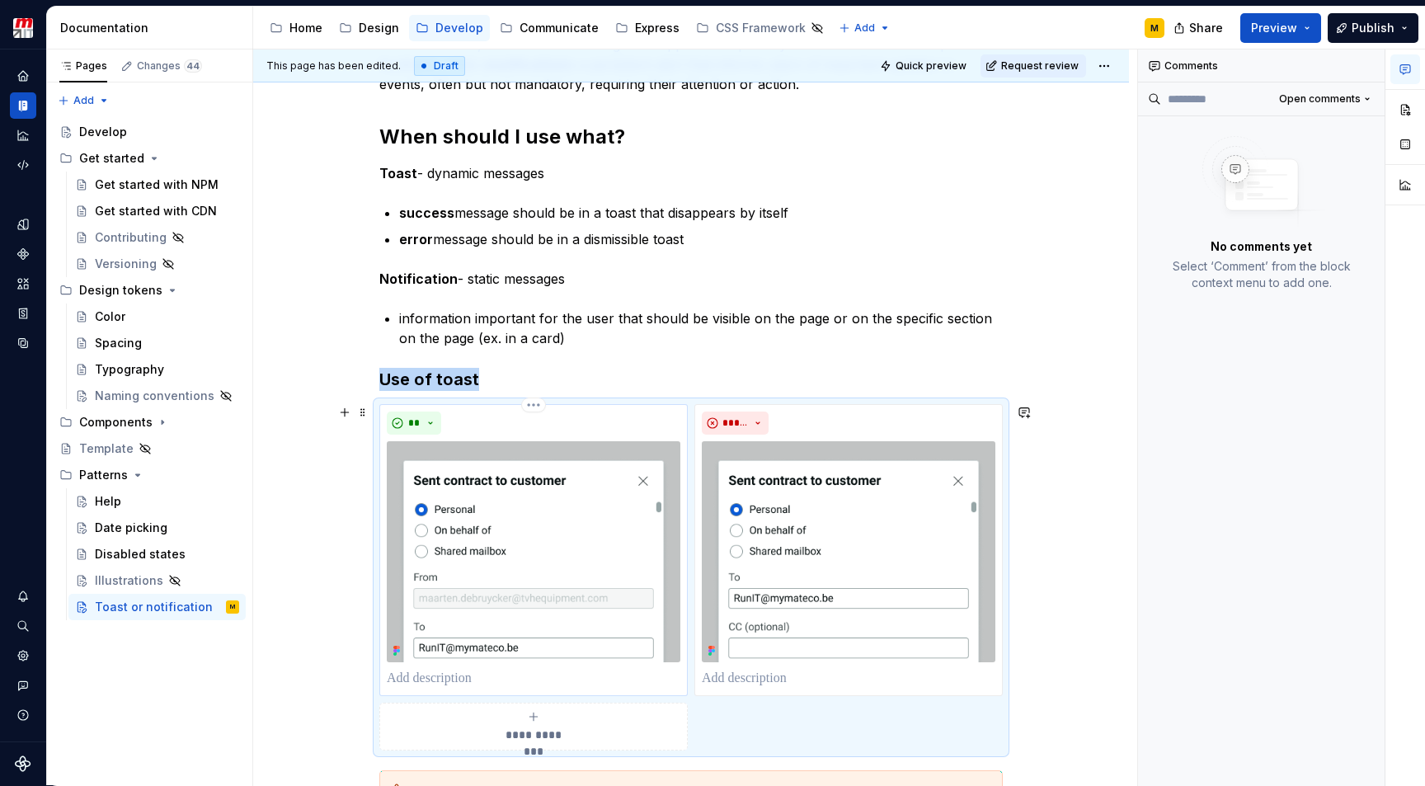
scroll to position [393, 0]
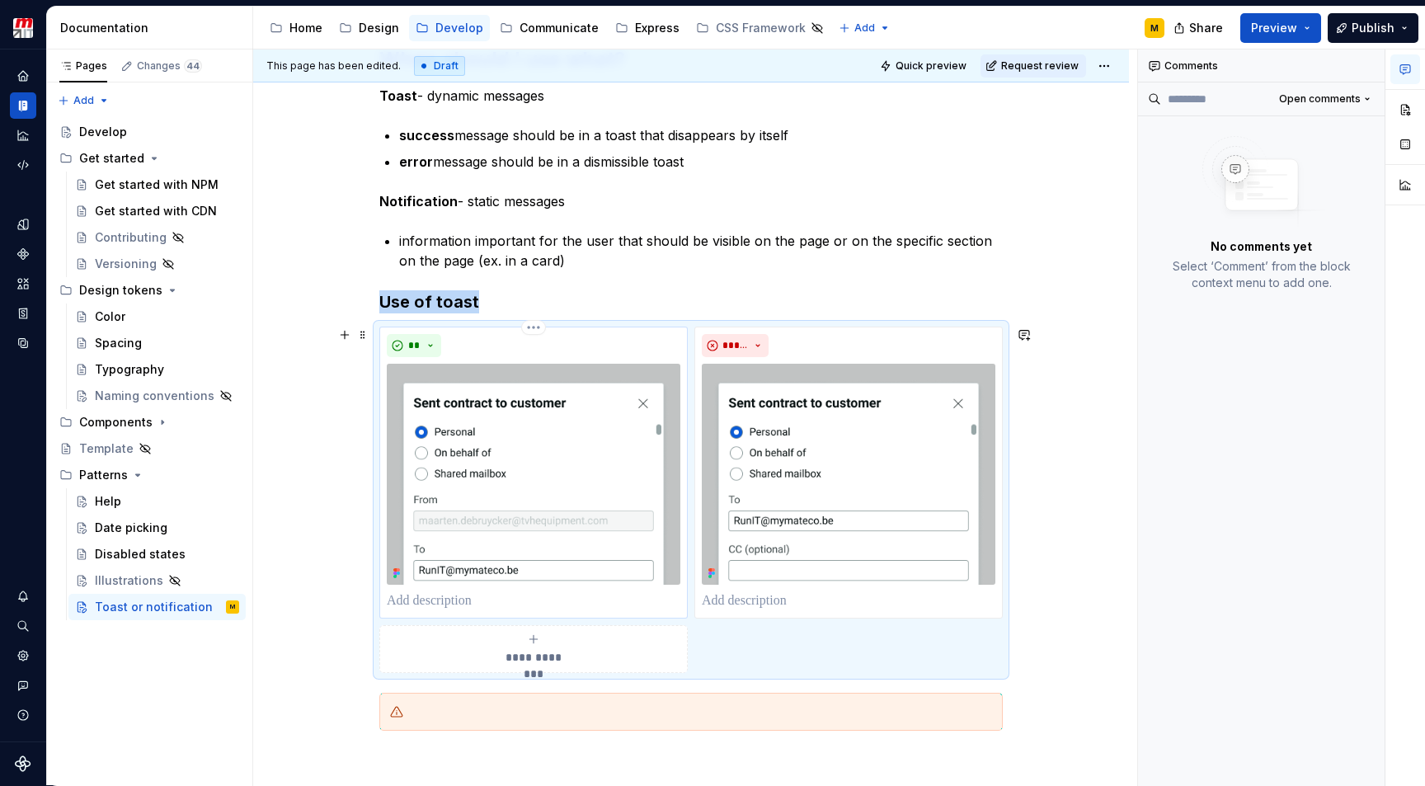
click at [513, 494] on img at bounding box center [534, 474] width 294 height 221
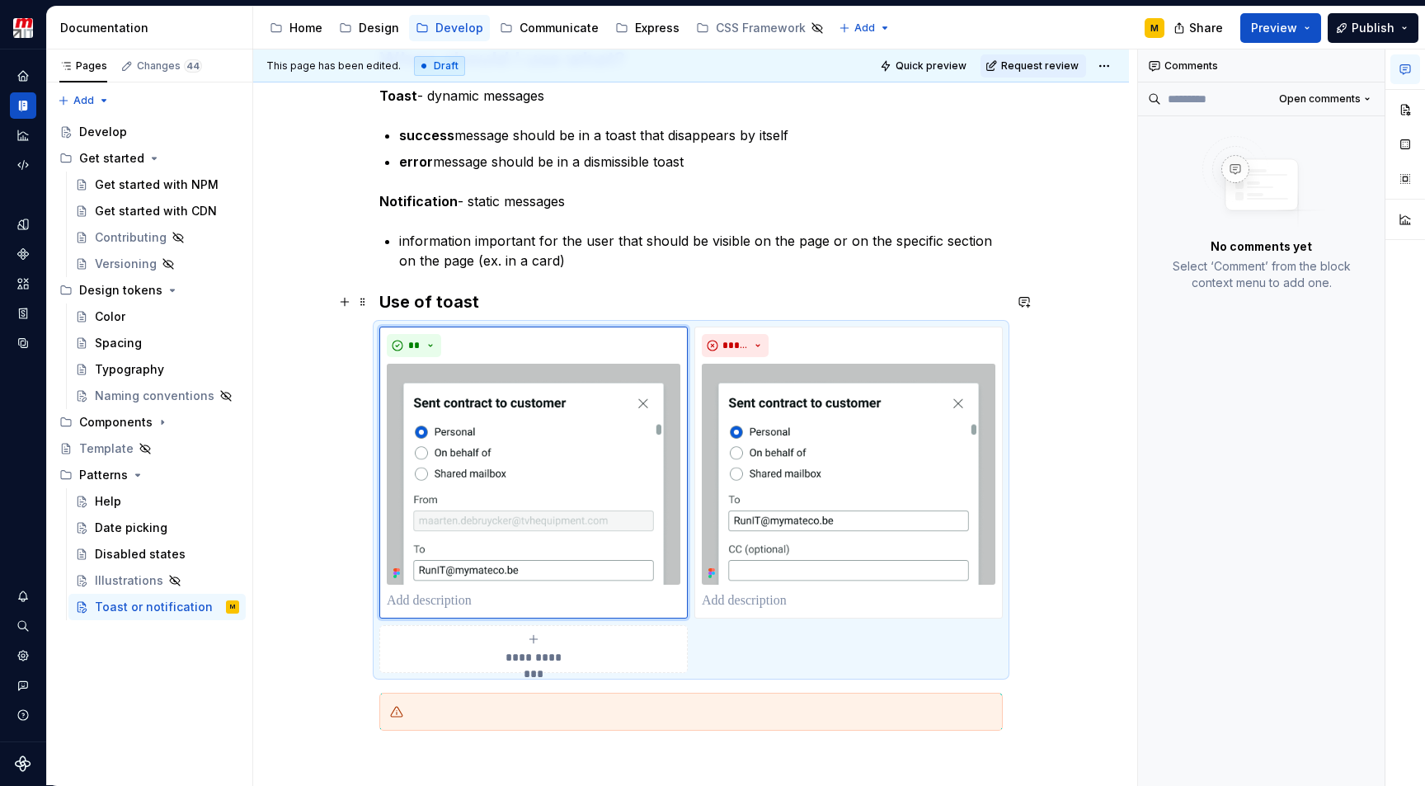
click at [581, 299] on h3 "Use of toast" at bounding box center [691, 301] width 624 height 23
click at [602, 450] on img at bounding box center [534, 474] width 294 height 221
click at [579, 462] on img at bounding box center [534, 474] width 294 height 221
click at [1403, 115] on button "button" at bounding box center [1406, 110] width 30 height 30
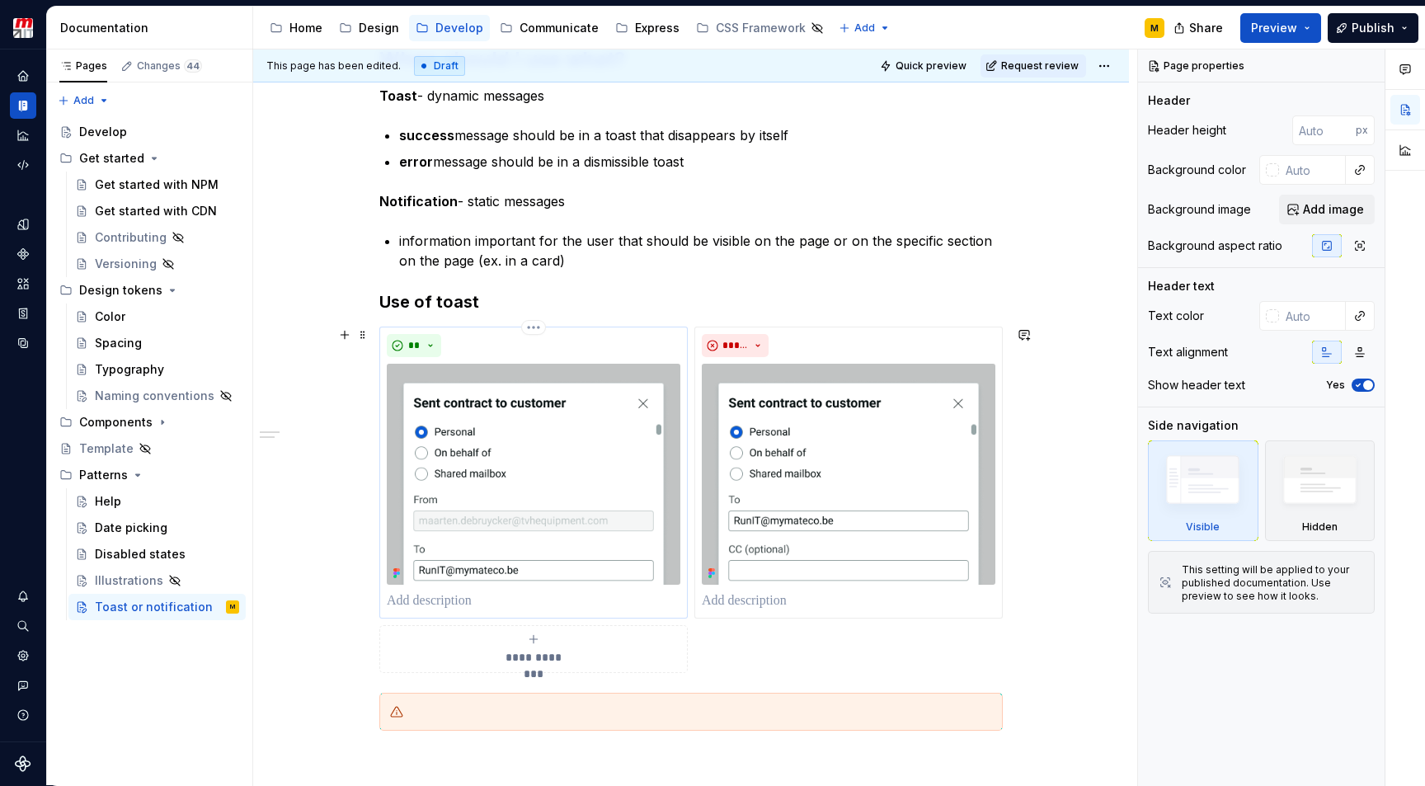
click at [613, 479] on img at bounding box center [534, 474] width 294 height 221
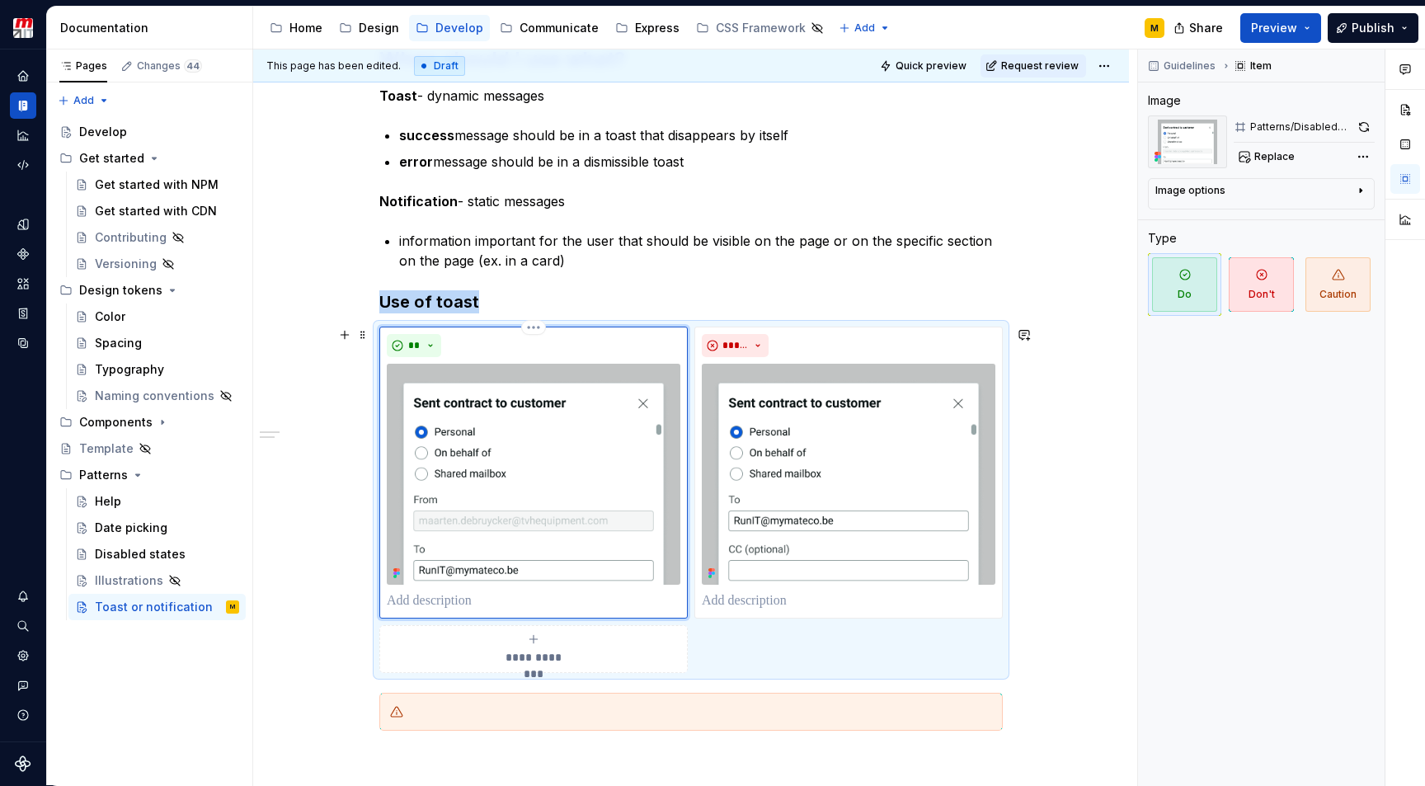
click at [607, 483] on img at bounding box center [534, 474] width 294 height 221
type textarea "*"
